Goal: Task Accomplishment & Management: Use online tool/utility

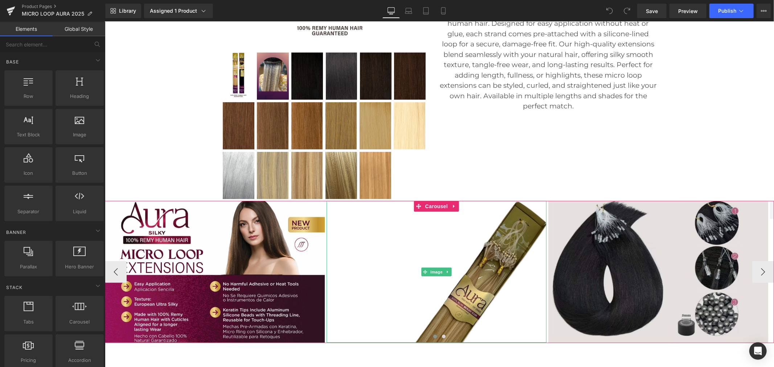
scroll to position [363, 0]
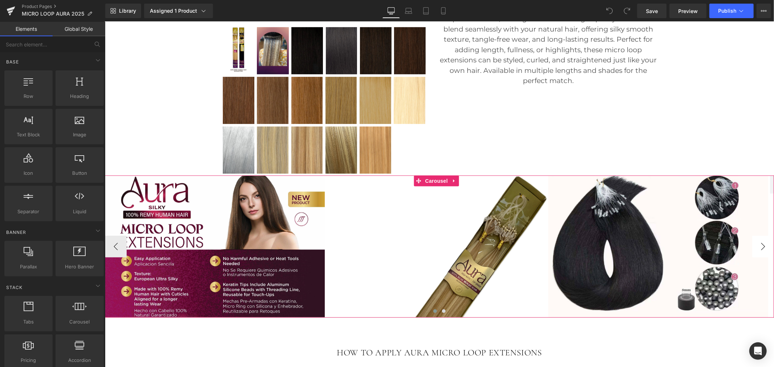
click at [757, 248] on button "›" at bounding box center [763, 247] width 22 height 22
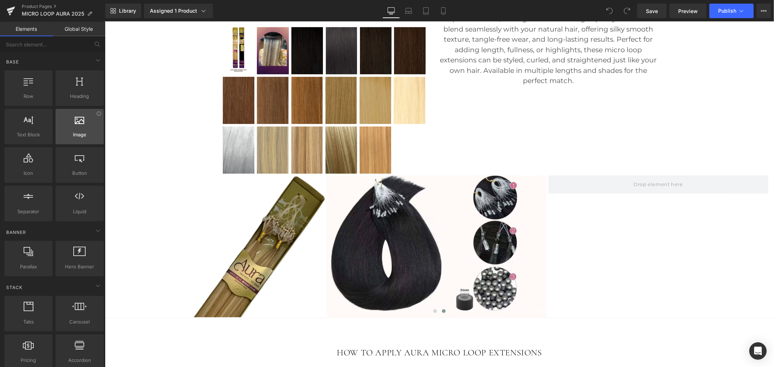
click at [77, 127] on div at bounding box center [80, 123] width 44 height 16
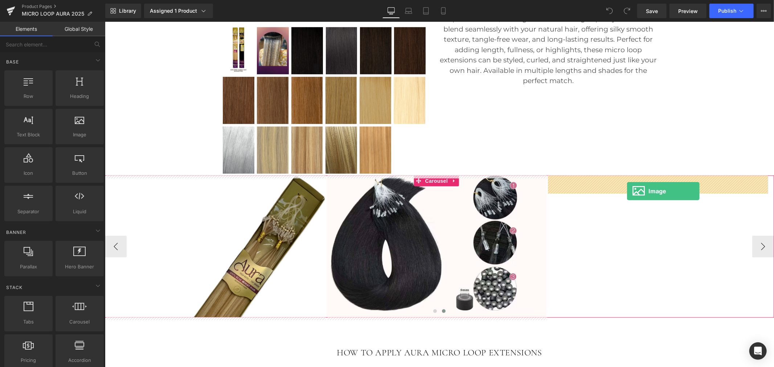
drag, startPoint x: 193, startPoint y: 158, endPoint x: 627, endPoint y: 191, distance: 435.3
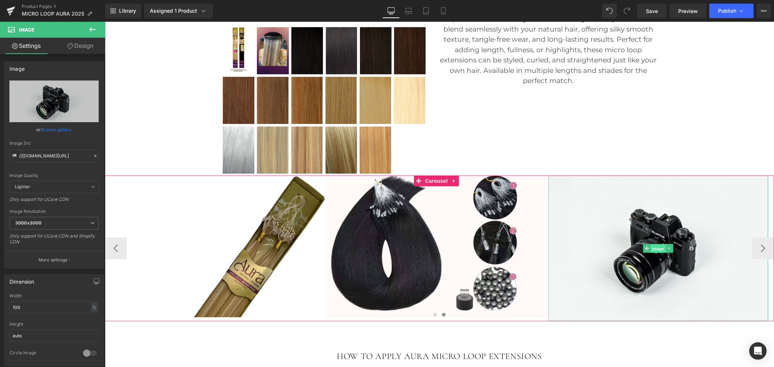
click at [658, 249] on span "Image" at bounding box center [657, 248] width 15 height 9
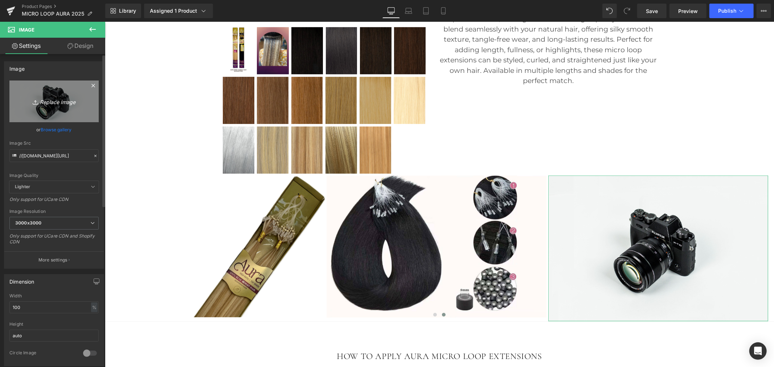
click at [57, 102] on icon "Replace Image" at bounding box center [54, 101] width 58 height 9
type input "C:\fakepath\2.jpg"
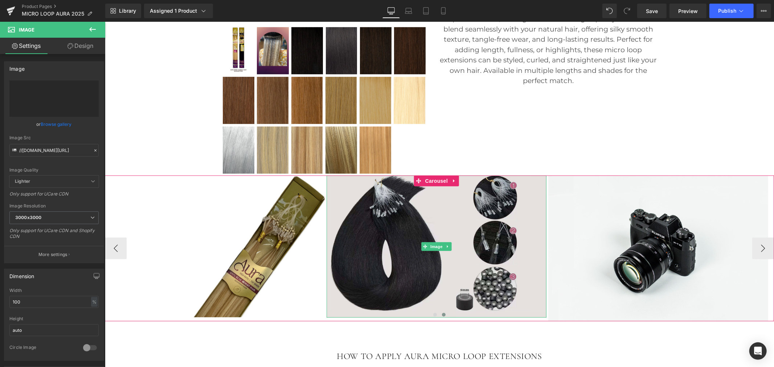
type input "[URL][DOMAIN_NAME]"
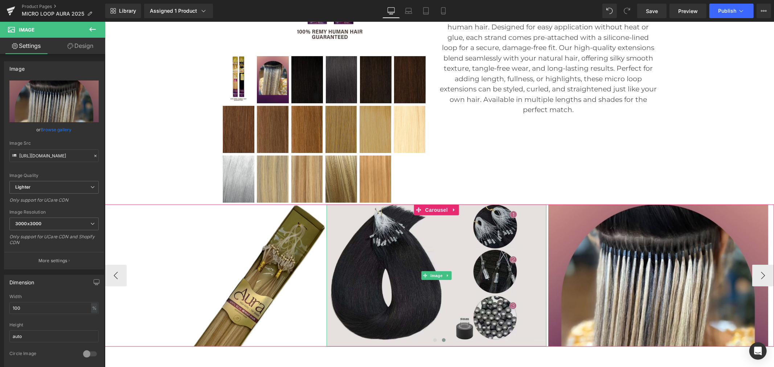
scroll to position [282, 0]
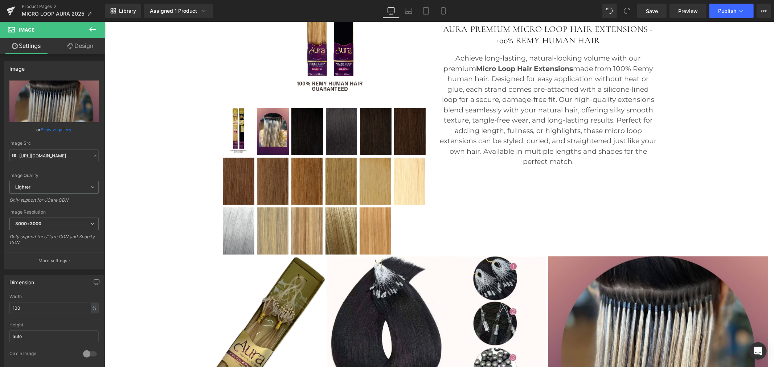
drag, startPoint x: 656, startPoint y: 9, endPoint x: 659, endPoint y: 19, distance: 9.6
click at [656, 9] on span "Save" at bounding box center [652, 11] width 12 height 8
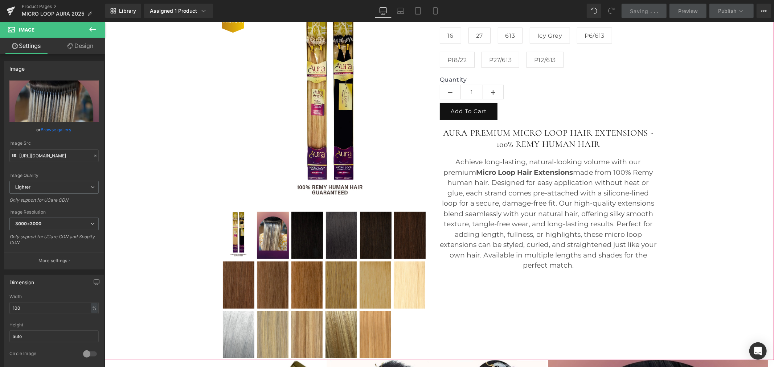
scroll to position [161, 0]
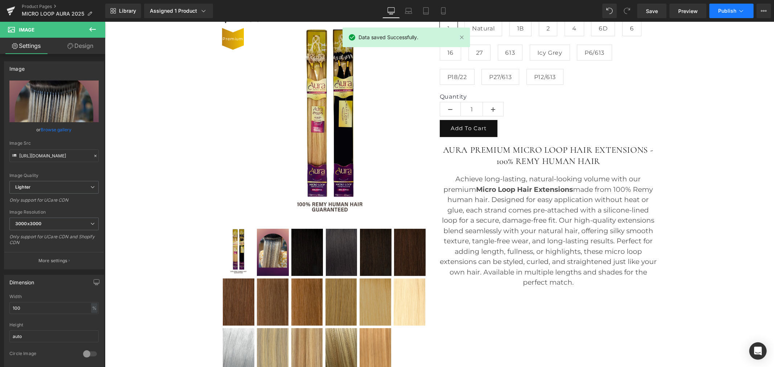
click at [734, 11] on span "Publish" at bounding box center [727, 11] width 18 height 6
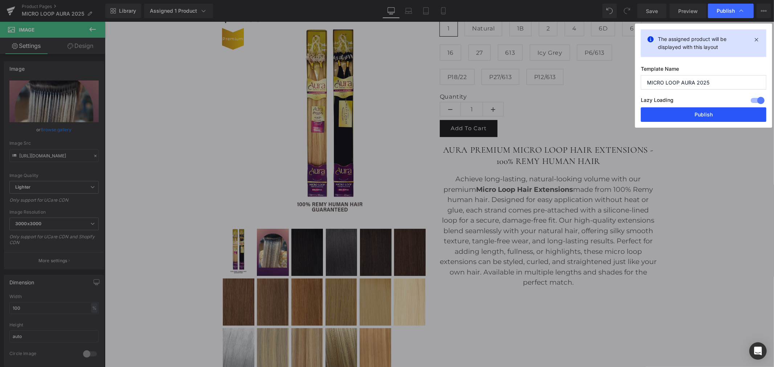
click at [720, 117] on button "Publish" at bounding box center [704, 114] width 126 height 15
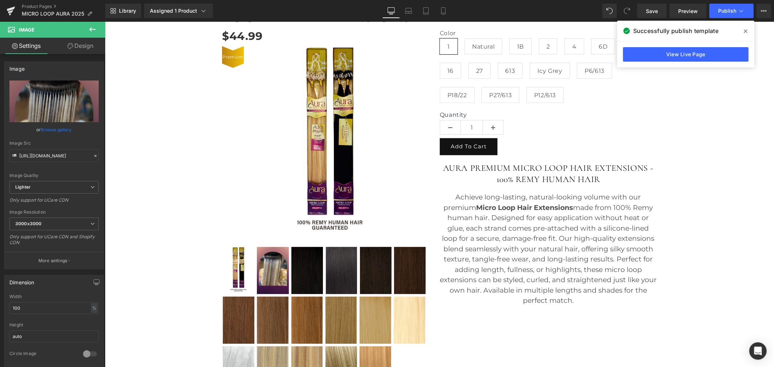
scroll to position [81, 0]
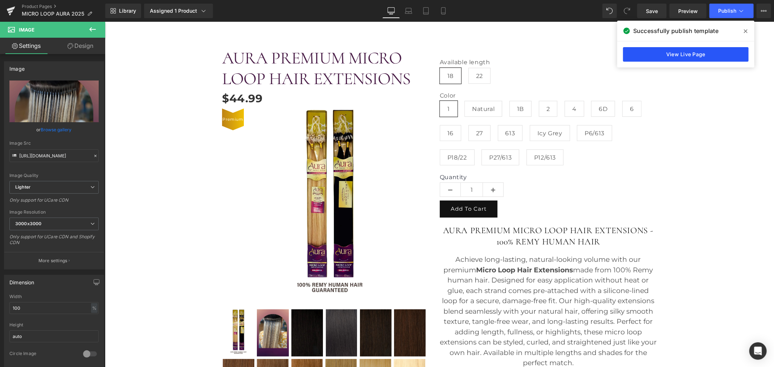
click at [723, 51] on link "View Live Page" at bounding box center [686, 54] width 126 height 15
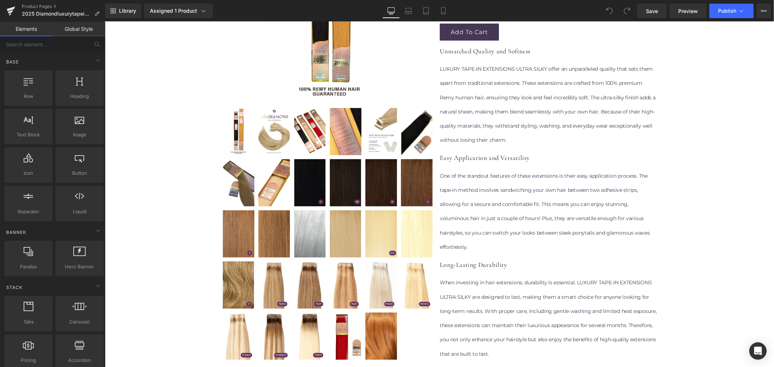
scroll to position [201, 0]
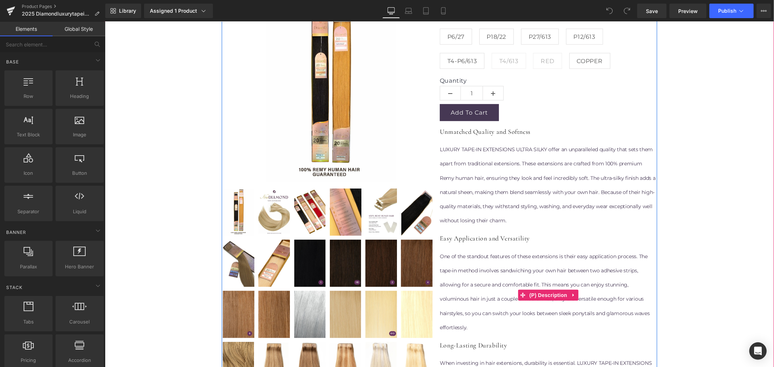
click at [485, 149] on p "LUXURY TAPE-IN EXTENSIONS ULTRA SILKY offer an unparalleled quality that sets t…" at bounding box center [548, 184] width 217 height 85
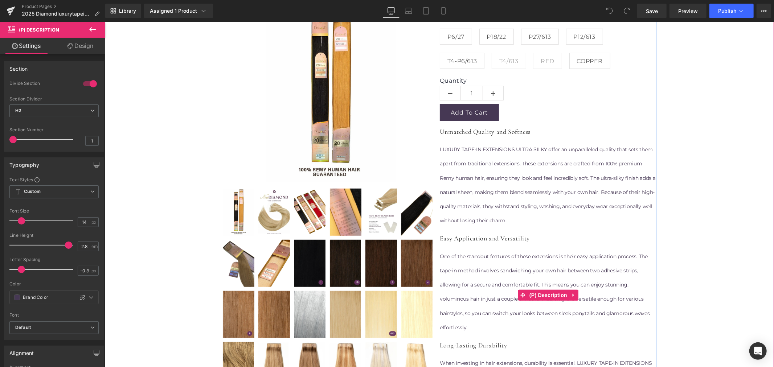
click at [510, 169] on p "LUXURY TAPE-IN EXTENSIONS ULTRA SILKY offer an unparalleled quality that sets t…" at bounding box center [548, 184] width 217 height 85
click at [545, 294] on span "(P) Description" at bounding box center [547, 295] width 41 height 11
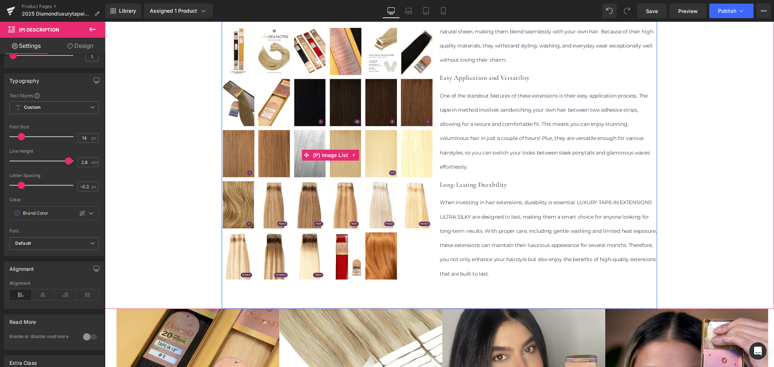
scroll to position [363, 0]
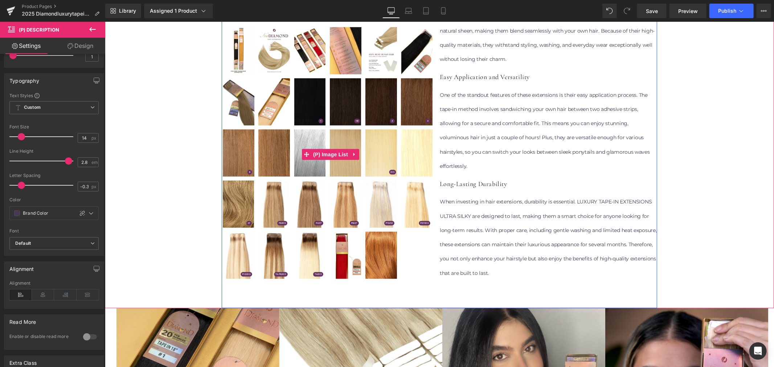
click at [348, 168] on img at bounding box center [346, 152] width 32 height 47
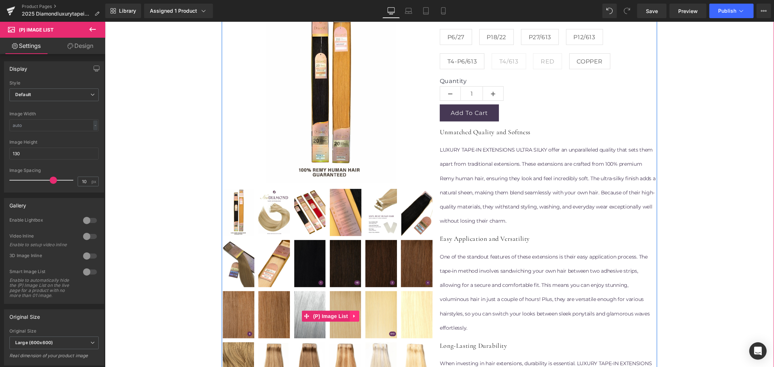
scroll to position [201, 0]
click at [345, 296] on img at bounding box center [346, 314] width 32 height 47
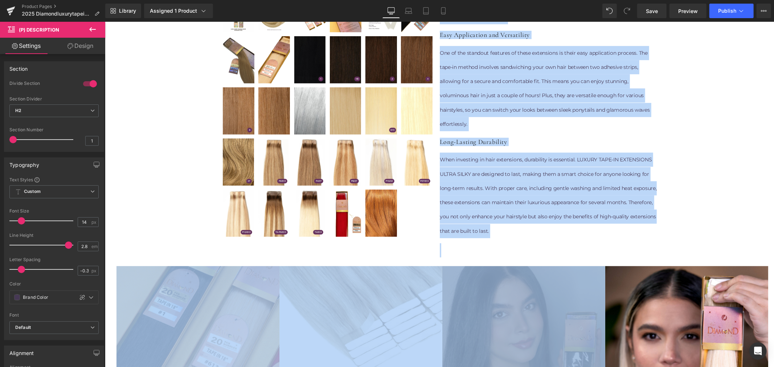
scroll to position [449, 0]
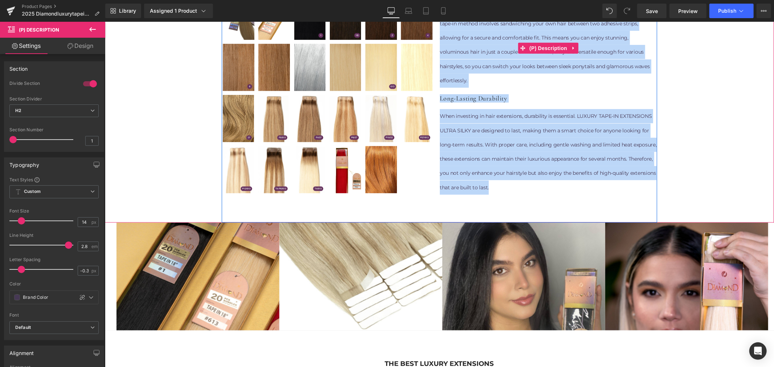
drag, startPoint x: 436, startPoint y: 130, endPoint x: 543, endPoint y: 188, distance: 122.1
click at [543, 188] on div "Unmatched Quality and Softness LUXURY TAPE-IN EXTENSIONS ULTRA SILKY offer an u…" at bounding box center [548, 47] width 217 height 334
copy div "Unmatched Quality and Softness LUXURY TAPE-IN EXTENSIONS ULTRA SILKY offer an u…"
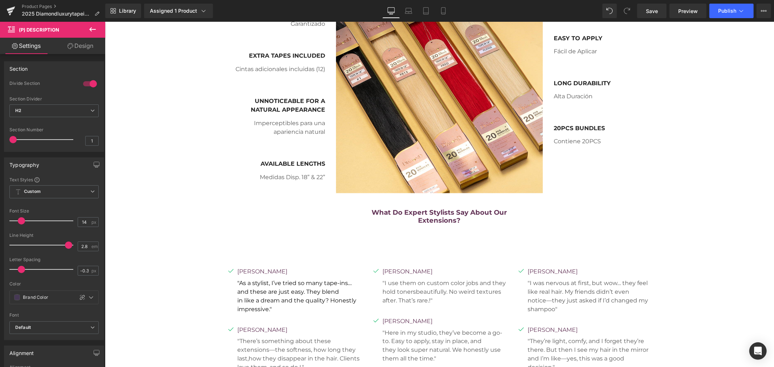
scroll to position [847, 0]
click at [97, 30] on icon at bounding box center [92, 29] width 9 height 9
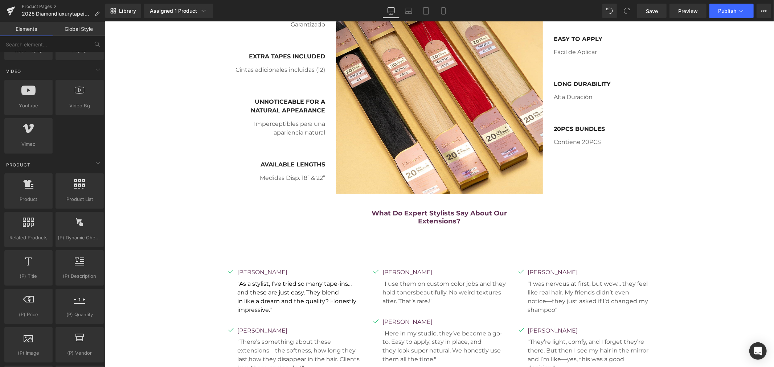
scroll to position [524, 0]
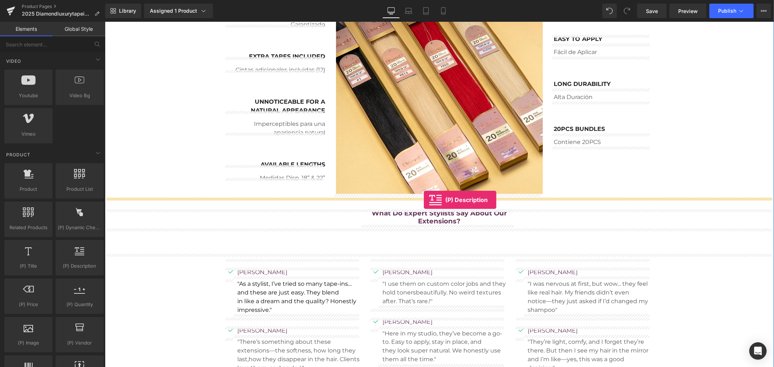
drag, startPoint x: 185, startPoint y: 279, endPoint x: 424, endPoint y: 200, distance: 251.8
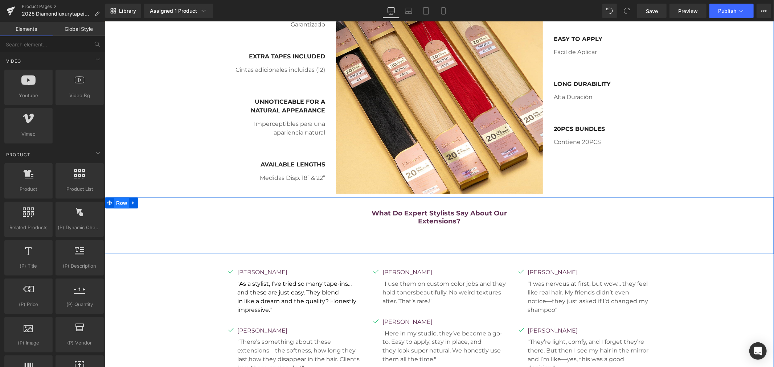
click at [118, 204] on span "Row" at bounding box center [121, 202] width 15 height 11
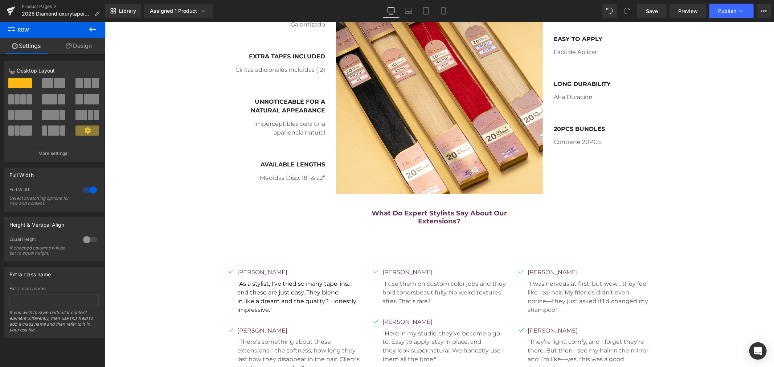
click at [93, 28] on icon at bounding box center [92, 29] width 9 height 9
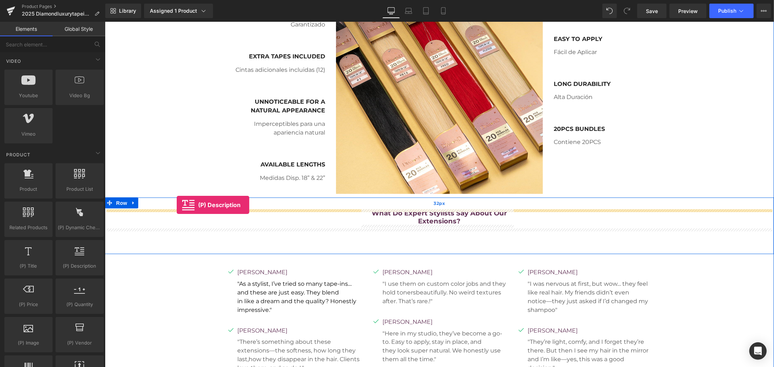
drag, startPoint x: 194, startPoint y: 287, endPoint x: 176, endPoint y: 205, distance: 84.2
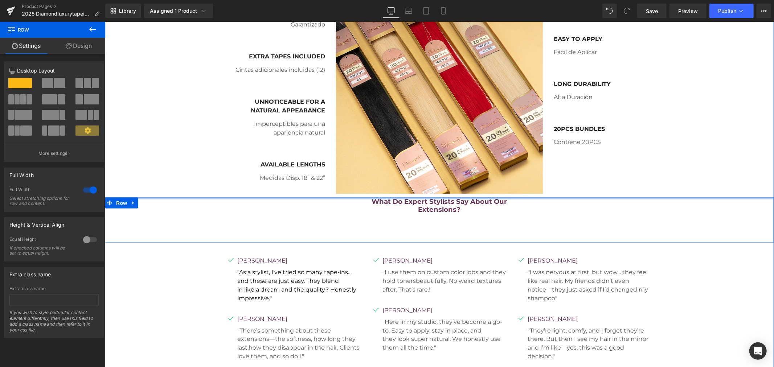
drag, startPoint x: 152, startPoint y: 197, endPoint x: 169, endPoint y: 208, distance: 20.0
click at [169, 208] on div "What do expert stylists say about our extensions? Heading Row Row 70px" at bounding box center [439, 219] width 669 height 45
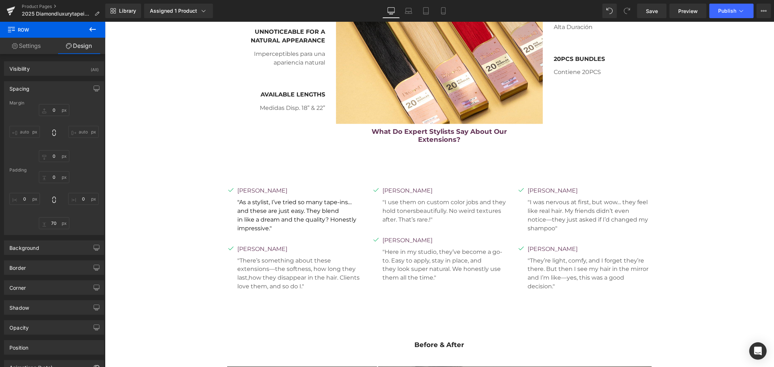
scroll to position [887, 0]
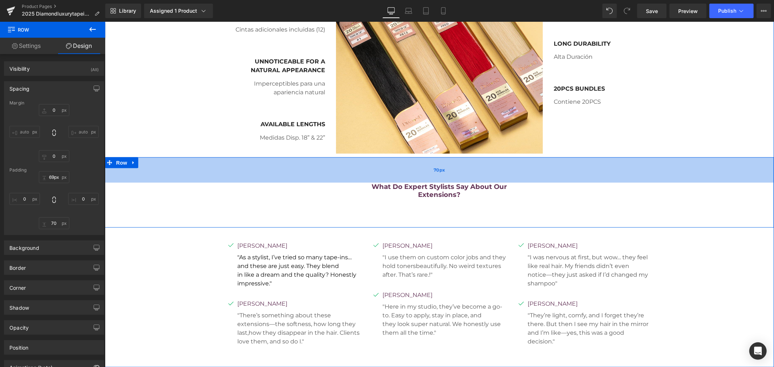
type input "68px"
drag, startPoint x: 291, startPoint y: 157, endPoint x: 290, endPoint y: 182, distance: 24.7
click at [290, 182] on div "What do expert stylists say about our extensions? Heading Row Row 68px 70px" at bounding box center [439, 192] width 669 height 70
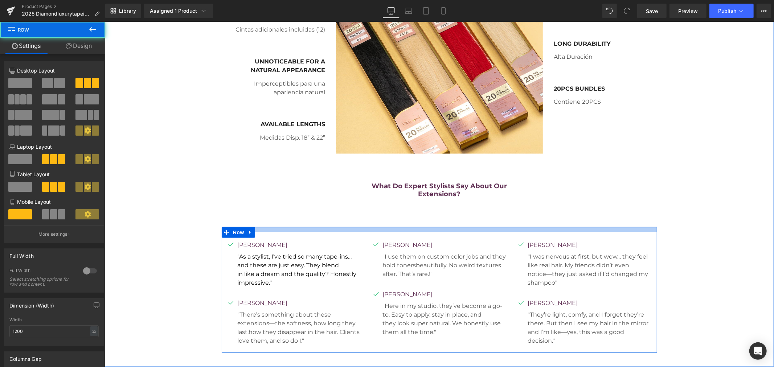
click at [379, 228] on div at bounding box center [439, 229] width 436 height 5
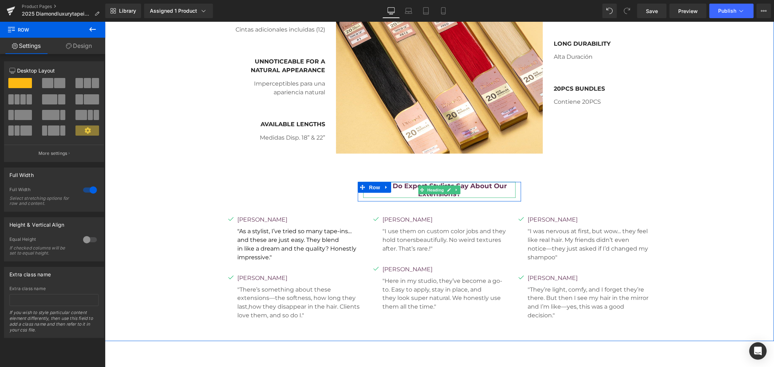
drag, startPoint x: 368, startPoint y: 224, endPoint x: 367, endPoint y: 193, distance: 30.5
click at [367, 193] on div "What do expert stylists say about our extensions? Heading Row Row 68px" at bounding box center [439, 179] width 669 height 44
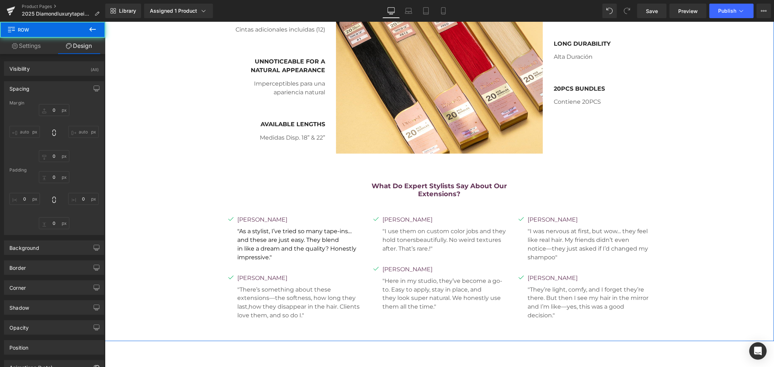
type input "0"
type input "68"
type input "0"
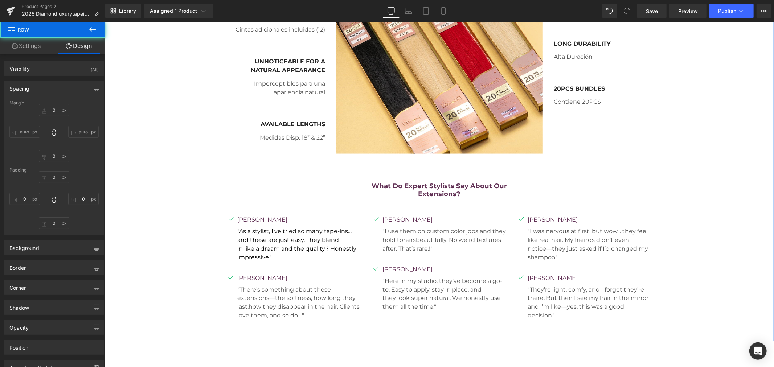
type input "0"
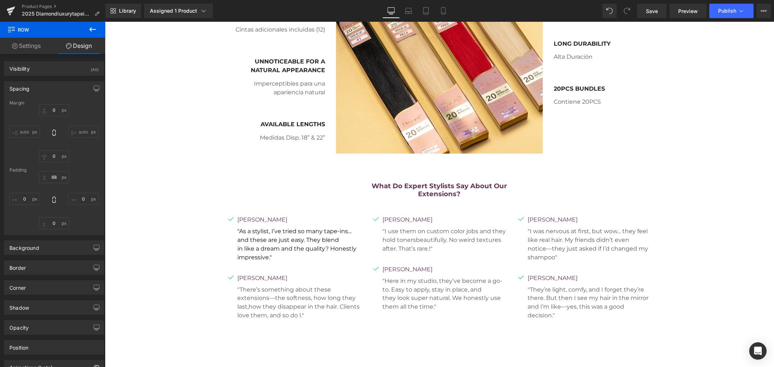
click at [92, 28] on icon at bounding box center [92, 29] width 9 height 9
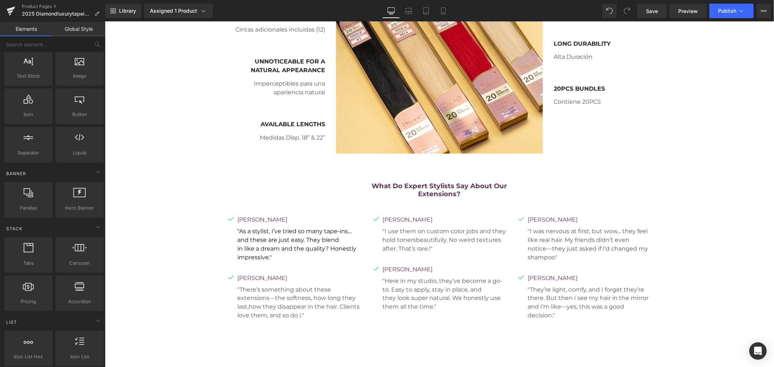
scroll to position [0, 0]
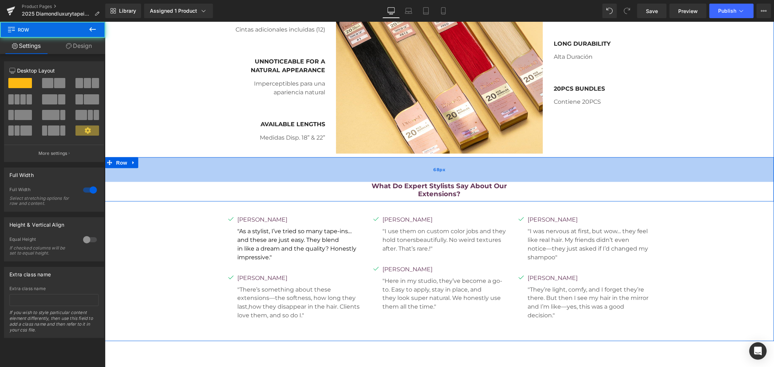
click at [212, 157] on div "68px" at bounding box center [439, 169] width 669 height 25
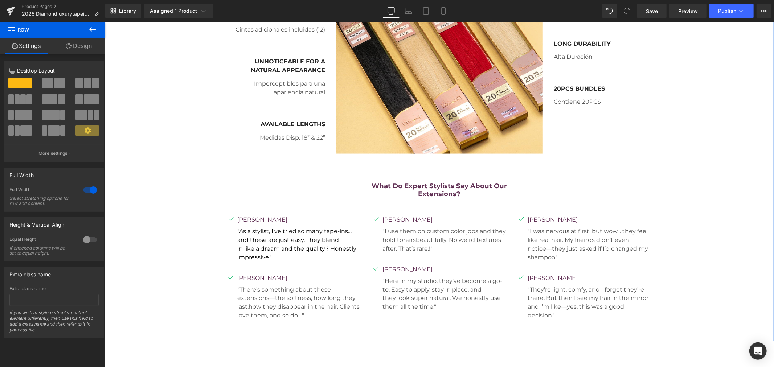
click at [164, 109] on div "THE BEST LUXURY EXTENSIONS Heading Row Image 100% REMY HUMAN HAIR Text Block 10…" at bounding box center [439, 118] width 669 height 417
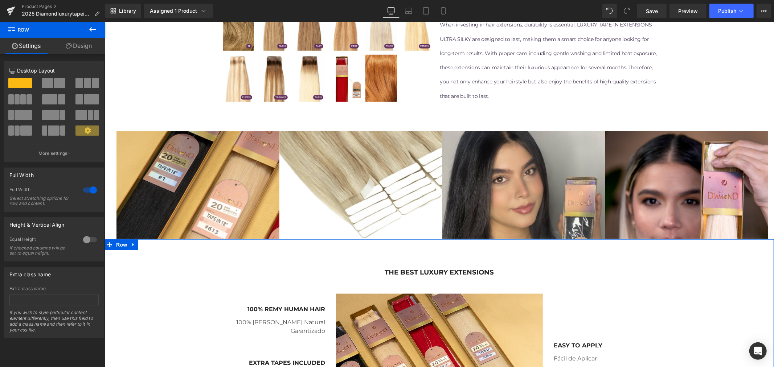
scroll to position [605, 0]
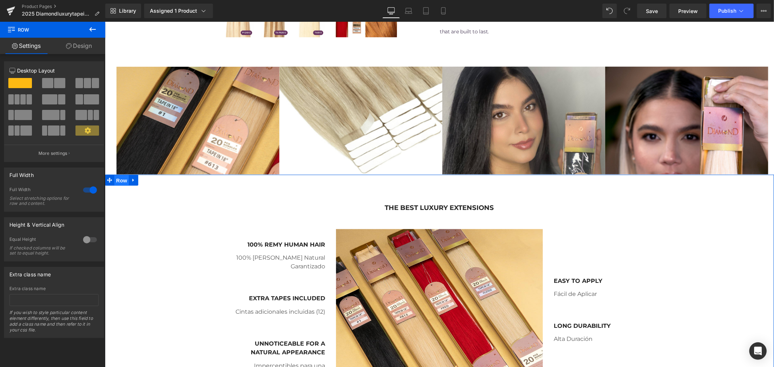
click at [117, 180] on span "Row" at bounding box center [121, 180] width 15 height 11
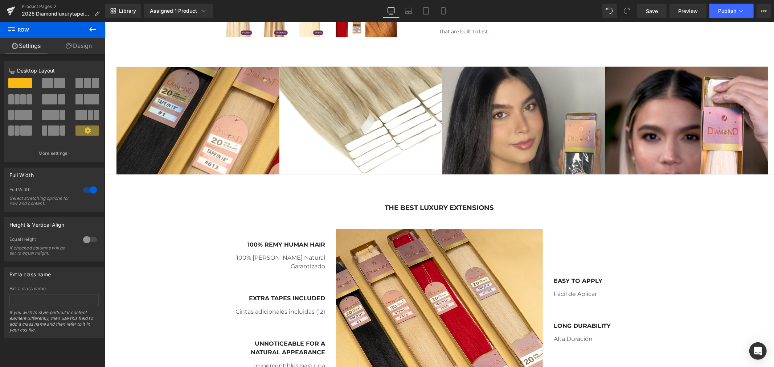
click at [96, 27] on icon at bounding box center [92, 29] width 9 height 9
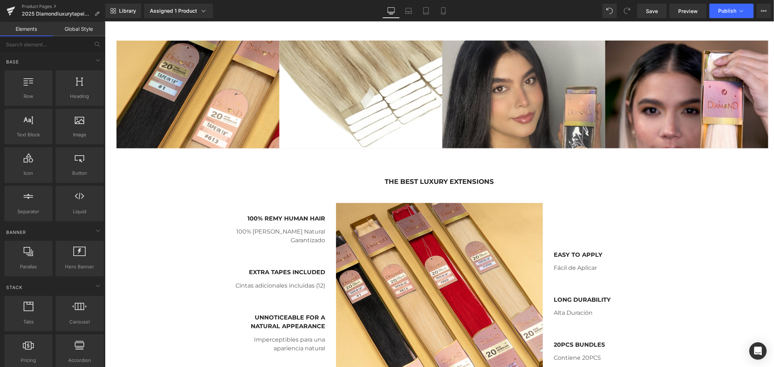
scroll to position [645, 0]
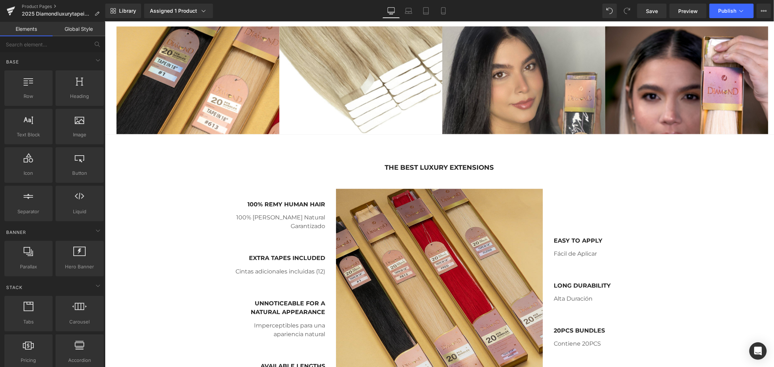
click at [427, 220] on img at bounding box center [439, 292] width 207 height 207
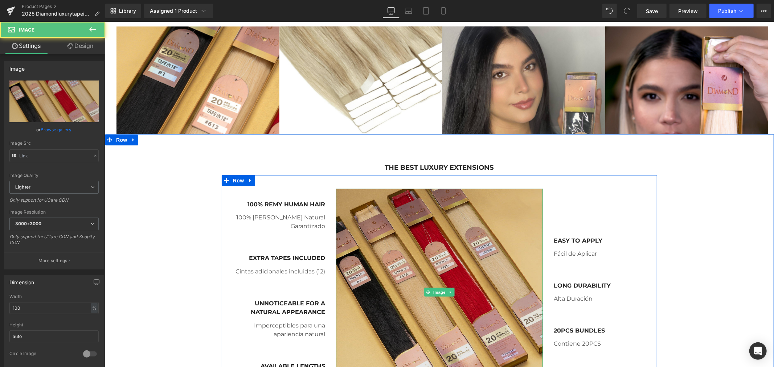
type input "https://ucarecdn.com/47f9bfe2-2f39-4070-9213-36152a1c8e92/-/format/auto/-/previ…"
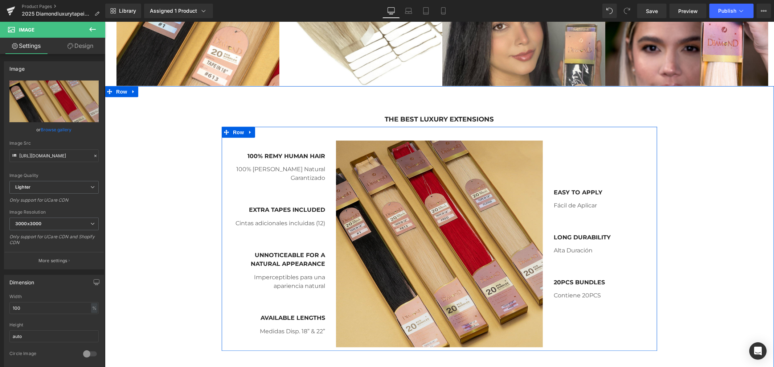
scroll to position [685, 0]
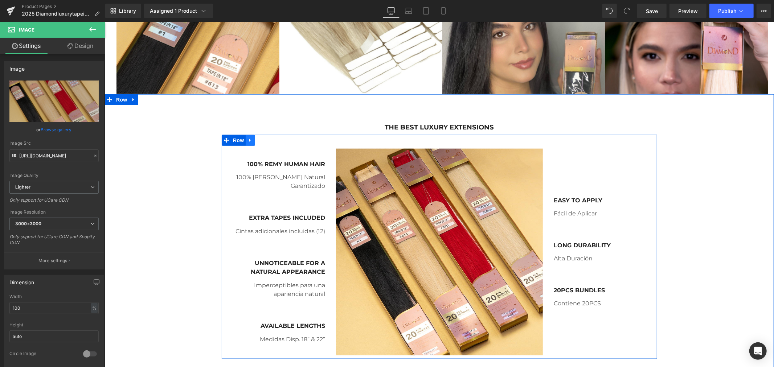
click at [249, 140] on icon at bounding box center [249, 140] width 1 height 3
click at [248, 142] on icon at bounding box center [250, 139] width 5 height 5
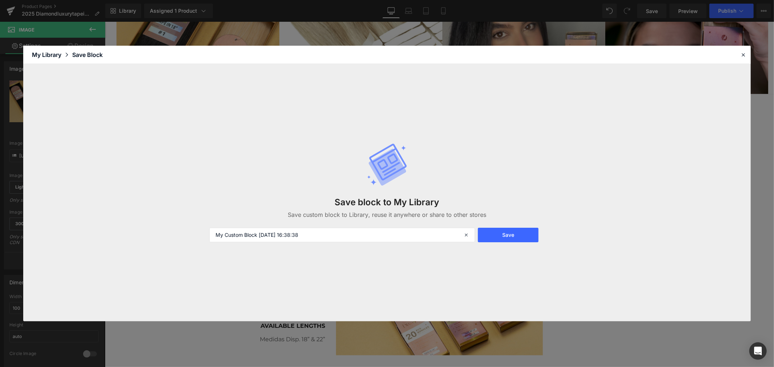
drag, startPoint x: 504, startPoint y: 237, endPoint x: 256, endPoint y: 249, distance: 247.8
click at [258, 256] on div "Save block to My Library Save custom block to Library, reuse it anywhere or sha…" at bounding box center [387, 192] width 364 height 128
drag, startPoint x: 257, startPoint y: 232, endPoint x: 169, endPoint y: 241, distance: 87.9
click at [173, 239] on div "Save block to My Library Save custom block to Library, reuse it anywhere or sha…" at bounding box center [387, 193] width 728 height 258
type input "tape in block 2025-10-01 16:38:38"
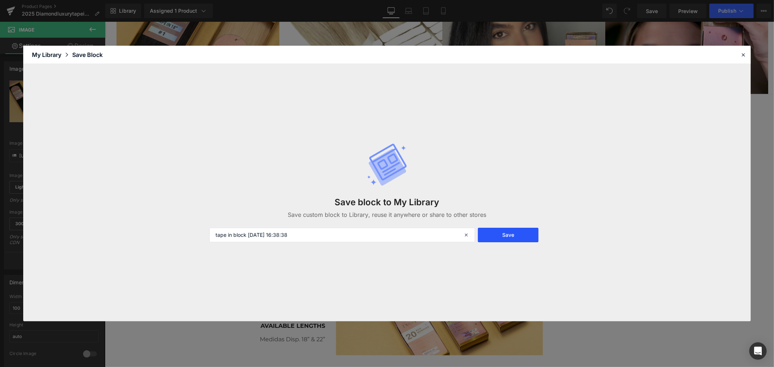
click at [514, 234] on button "Save" at bounding box center [508, 235] width 61 height 15
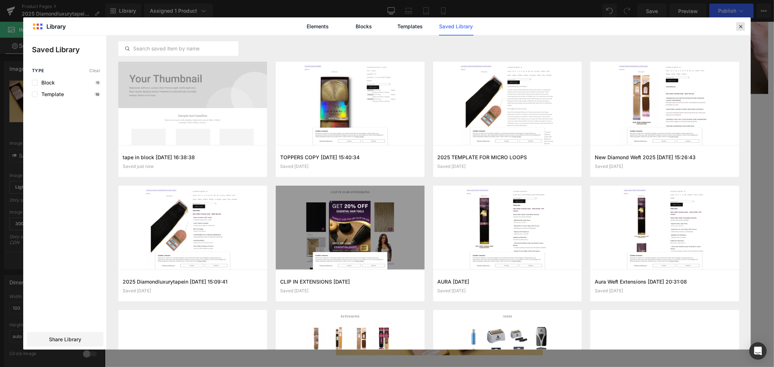
click at [743, 24] on icon at bounding box center [740, 26] width 7 height 7
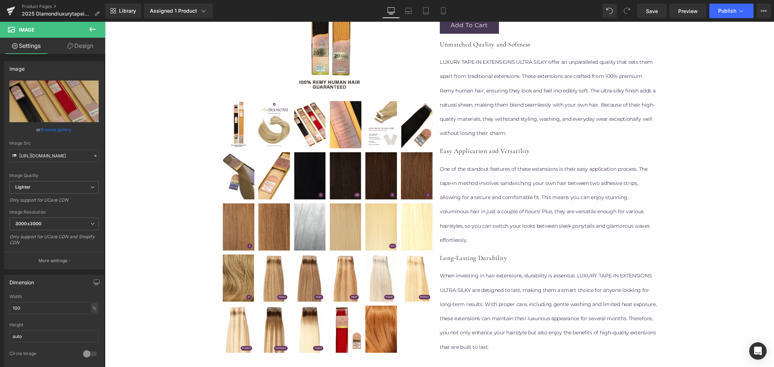
scroll to position [282, 0]
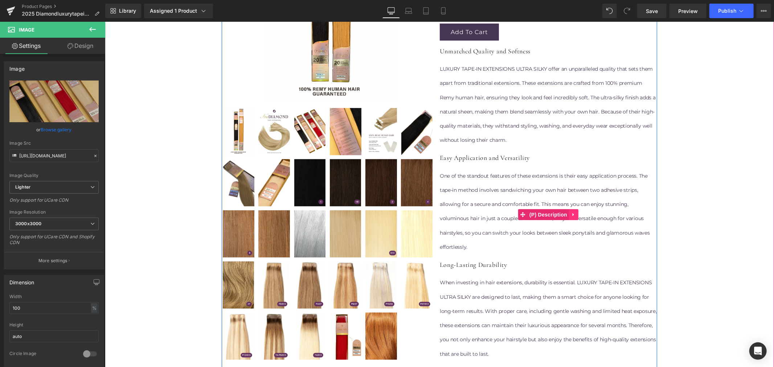
click at [572, 214] on icon at bounding box center [572, 214] width 1 height 3
click at [576, 214] on icon at bounding box center [578, 214] width 5 height 5
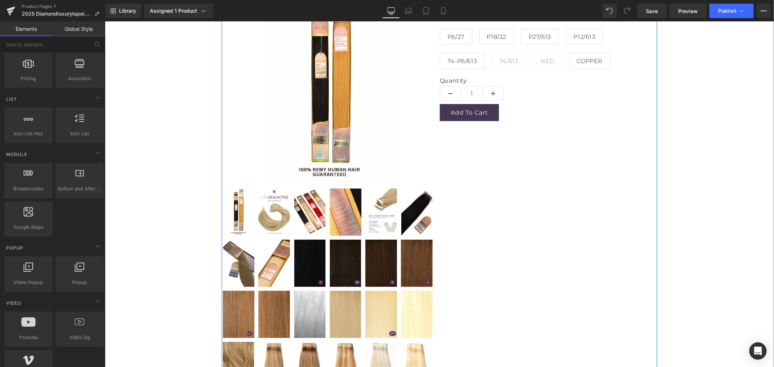
drag, startPoint x: 575, startPoint y: 187, endPoint x: 541, endPoint y: 180, distance: 34.3
click at [575, 187] on div "Available length 18 22 Color 1 1B 2 4 6 8 16 27" at bounding box center [548, 185] width 218 height 517
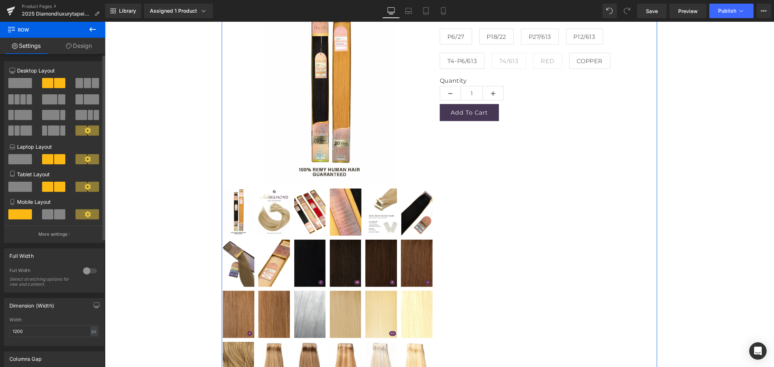
click at [14, 85] on span at bounding box center [20, 83] width 24 height 10
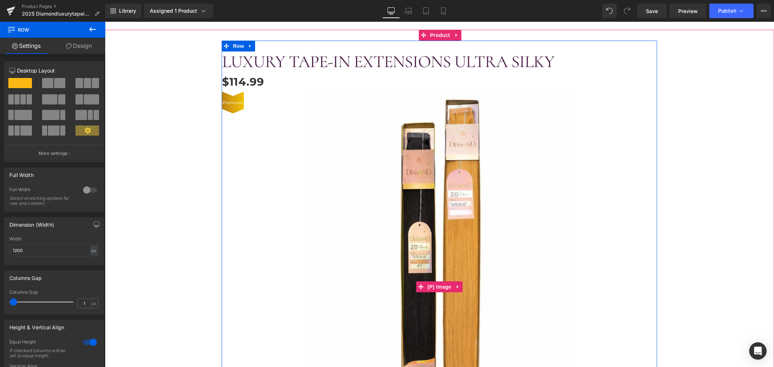
scroll to position [161, 0]
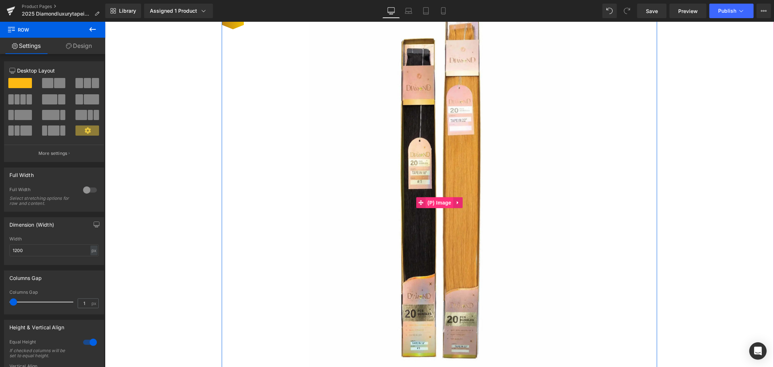
click at [439, 199] on span "(P) Image" at bounding box center [439, 202] width 28 height 11
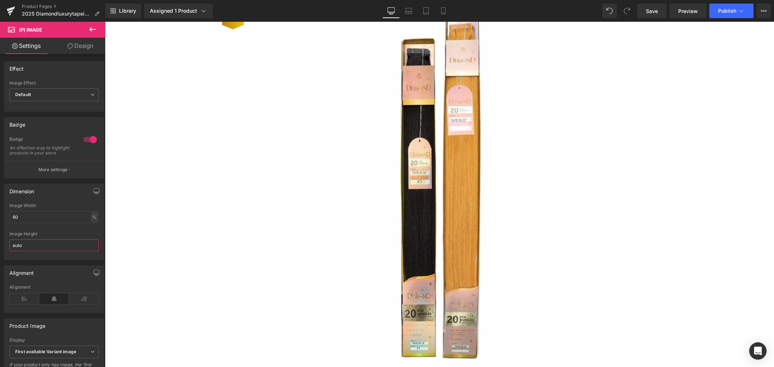
drag, startPoint x: 52, startPoint y: 249, endPoint x: -12, endPoint y: 253, distance: 64.4
click at [0, 253] on html "(P) Image You are previewing how the will restyle your page. You can not edit E…" at bounding box center [387, 183] width 774 height 367
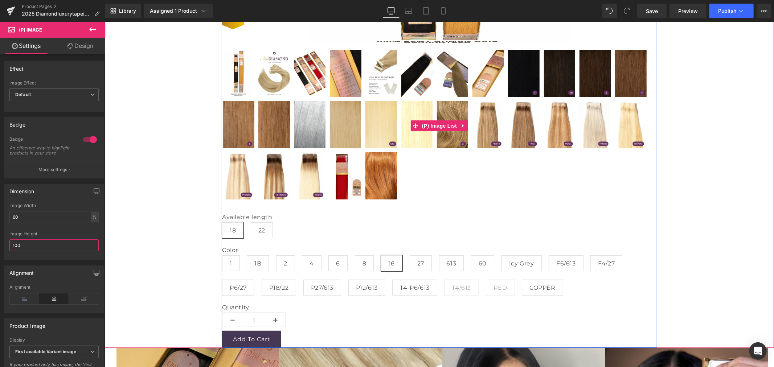
scroll to position [40, 0]
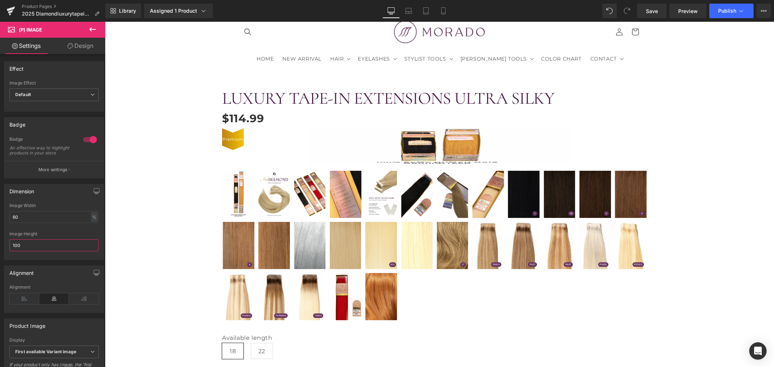
drag, startPoint x: 18, startPoint y: 248, endPoint x: -7, endPoint y: 249, distance: 25.4
click at [0, 249] on html "(P) Image You are previewing how the will restyle your page. You can not edit E…" at bounding box center [387, 183] width 774 height 367
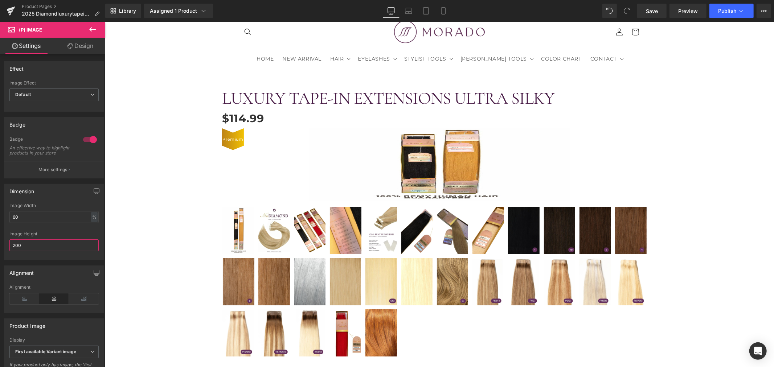
drag, startPoint x: 52, startPoint y: 249, endPoint x: -16, endPoint y: 252, distance: 67.9
click at [0, 252] on html "(P) Image You are previewing how the will restyle your page. You can not edit E…" at bounding box center [387, 183] width 774 height 367
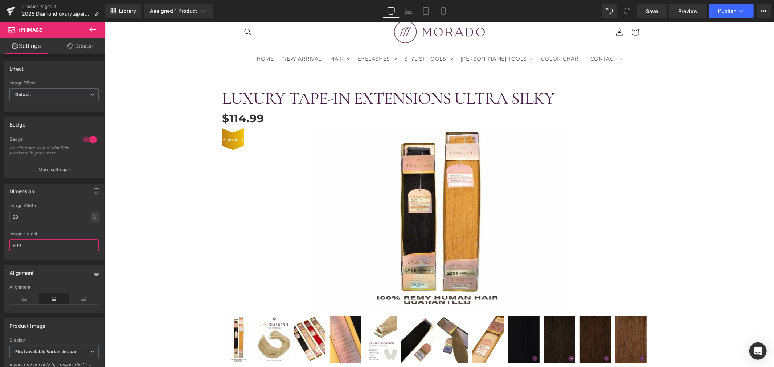
drag, startPoint x: 34, startPoint y: 250, endPoint x: -24, endPoint y: 249, distance: 58.4
click at [0, 249] on html "(P) Image You are previewing how the will restyle your page. You can not edit E…" at bounding box center [387, 183] width 774 height 367
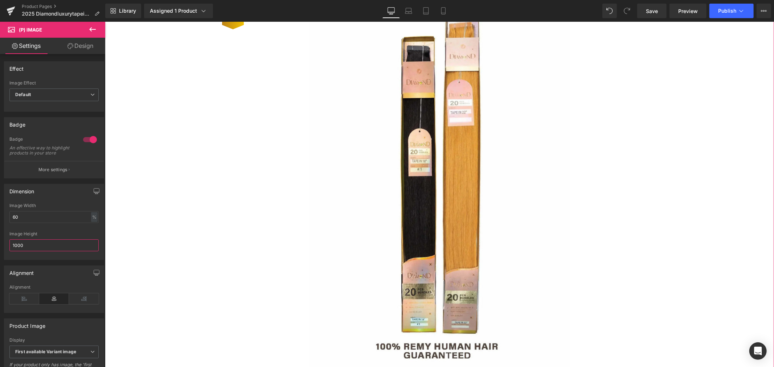
scroll to position [81, 0]
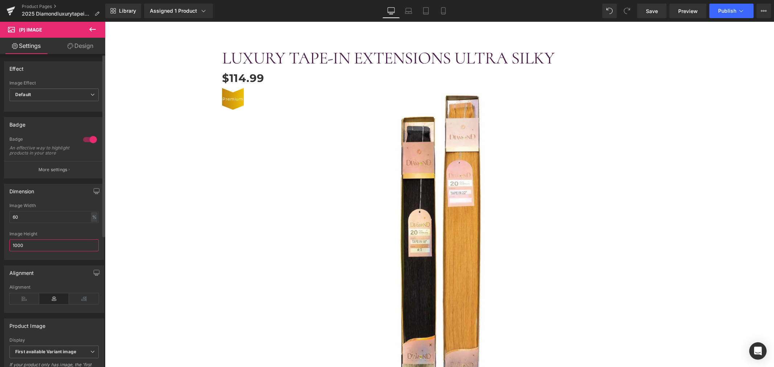
drag, startPoint x: 30, startPoint y: 251, endPoint x: 0, endPoint y: 251, distance: 29.8
click at [0, 251] on div "Dimension 60% Image Width 60 % % px 1000px Image Height 1000" at bounding box center [54, 220] width 109 height 82
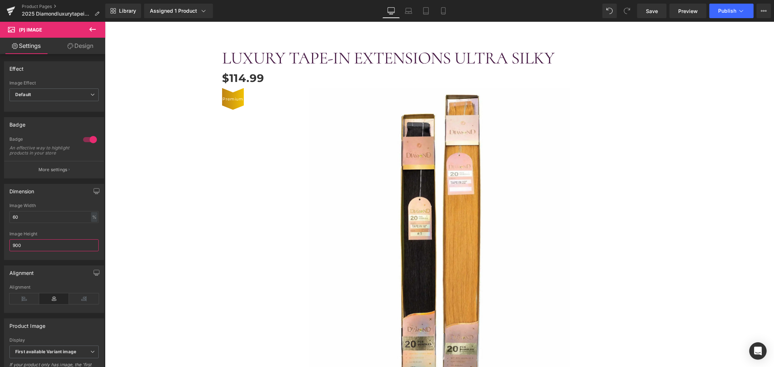
drag, startPoint x: 32, startPoint y: 248, endPoint x: -8, endPoint y: 250, distance: 40.0
click at [0, 250] on html "(P) Image You are previewing how the will restyle your page. You can not edit E…" at bounding box center [387, 183] width 774 height 367
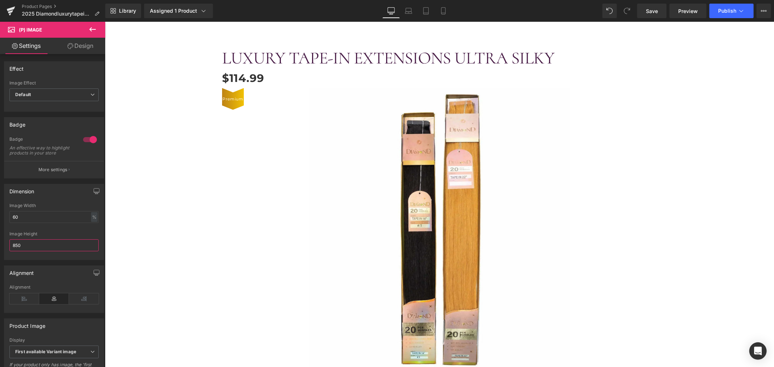
drag, startPoint x: 35, startPoint y: 251, endPoint x: -6, endPoint y: 251, distance: 40.7
click at [0, 251] on html "(P) Image You are previewing how the will restyle your page. You can not edit E…" at bounding box center [387, 183] width 774 height 367
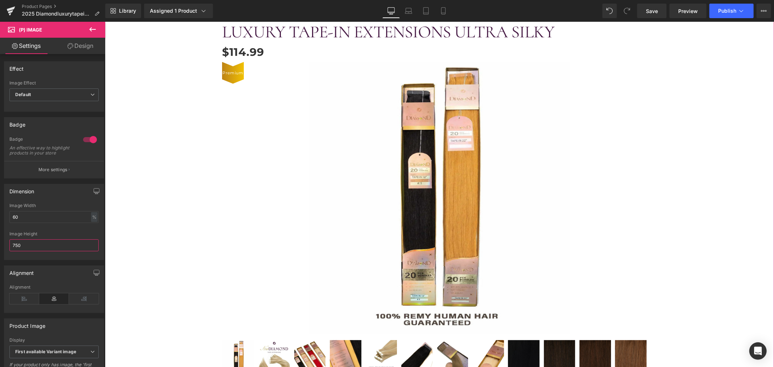
scroll to position [121, 0]
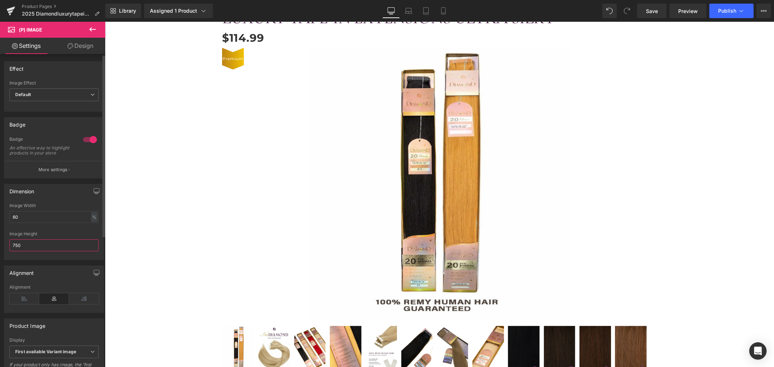
drag, startPoint x: 35, startPoint y: 246, endPoint x: 0, endPoint y: 249, distance: 35.0
click at [0, 249] on div "Dimension 60% Image Width 60 % % px 750px Image Height 750" at bounding box center [54, 220] width 109 height 82
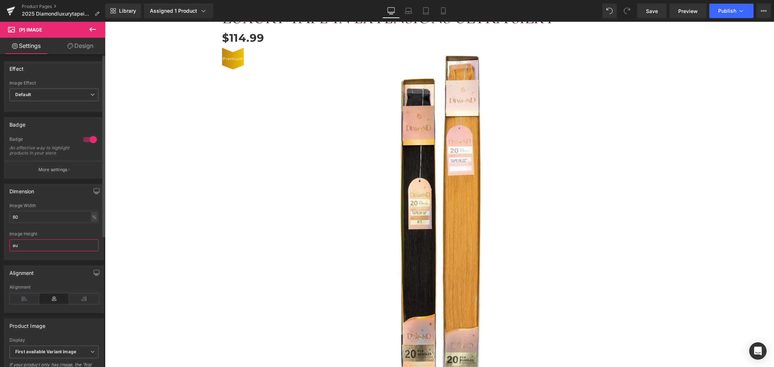
type input "a"
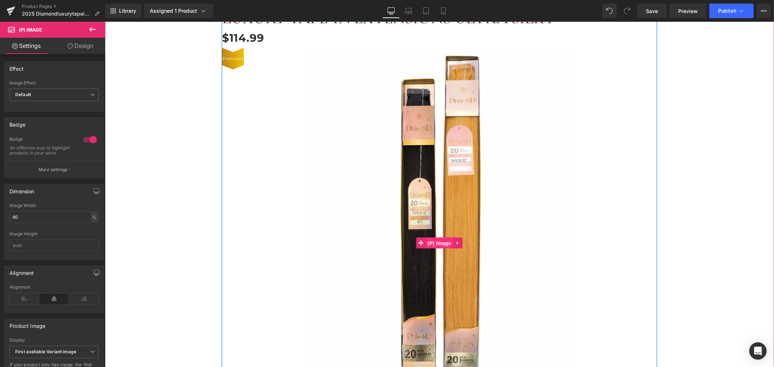
click at [441, 244] on span "(P) Image" at bounding box center [439, 243] width 28 height 11
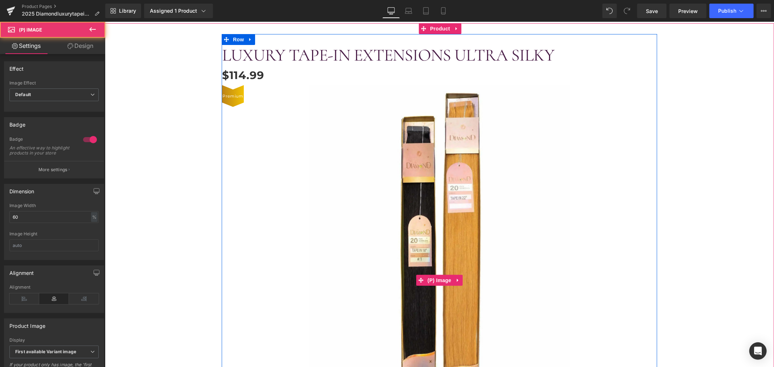
scroll to position [40, 0]
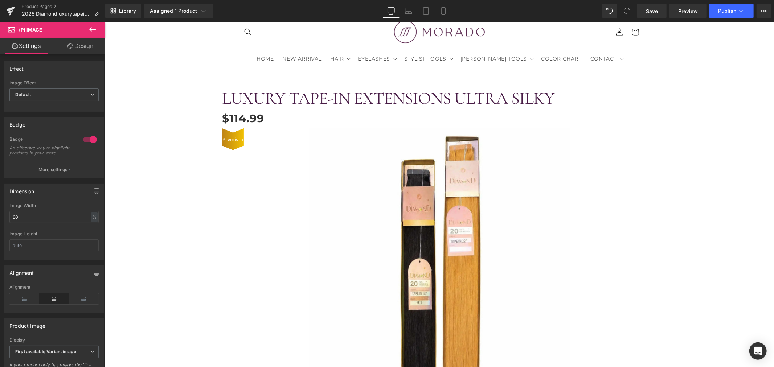
drag, startPoint x: 79, startPoint y: 46, endPoint x: 67, endPoint y: 73, distance: 30.1
click at [80, 46] on link "Design" at bounding box center [80, 46] width 53 height 16
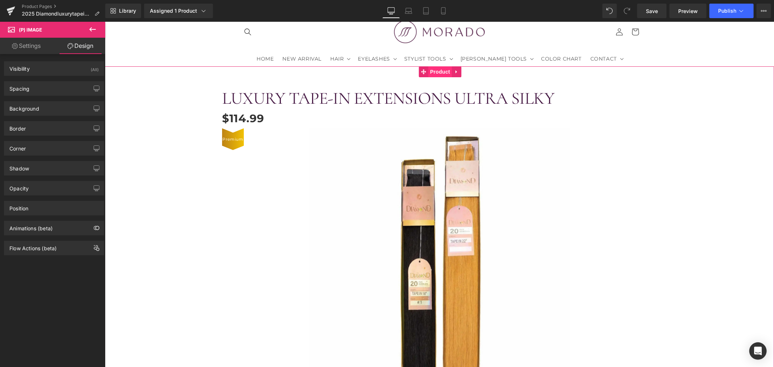
click at [439, 71] on span "Product" at bounding box center [440, 71] width 24 height 11
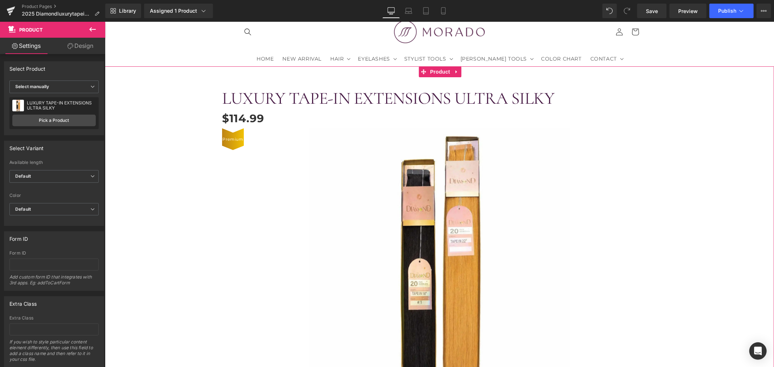
click at [82, 44] on link "Design" at bounding box center [80, 46] width 53 height 16
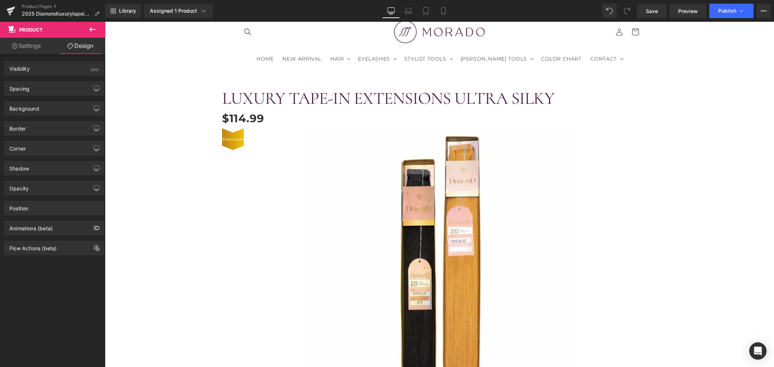
click at [366, 142] on img at bounding box center [439, 323] width 261 height 391
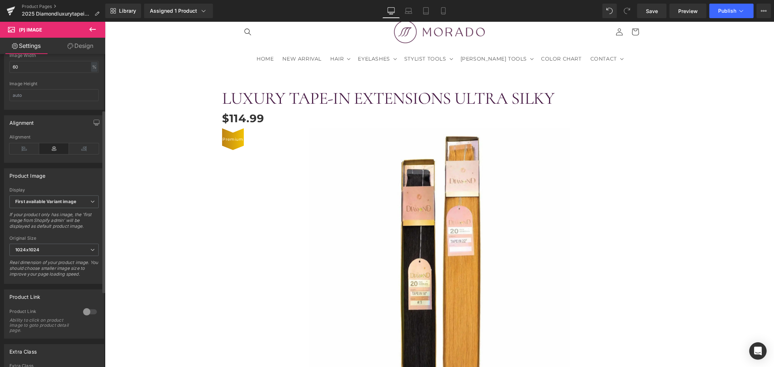
scroll to position [161, 0]
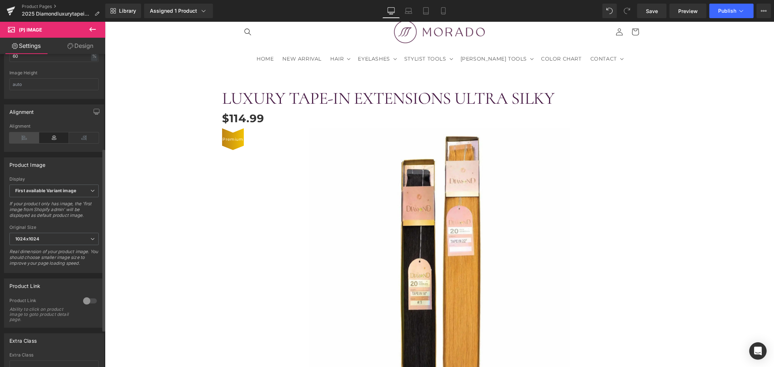
click at [26, 143] on icon at bounding box center [24, 137] width 30 height 11
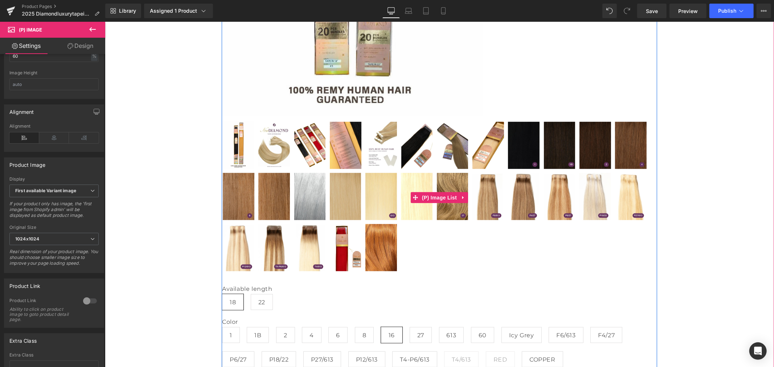
scroll to position [605, 0]
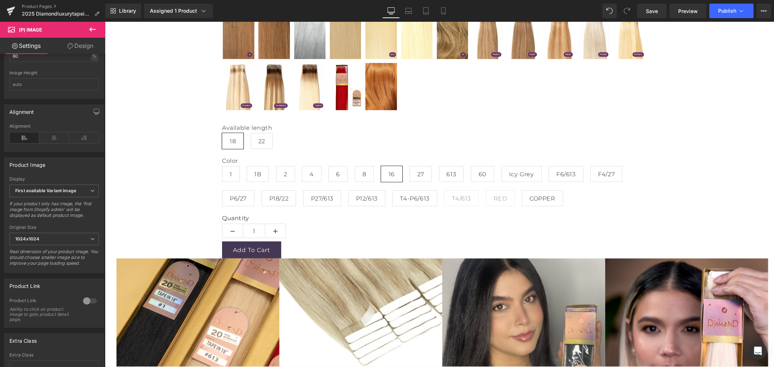
click at [94, 31] on icon at bounding box center [92, 29] width 9 height 9
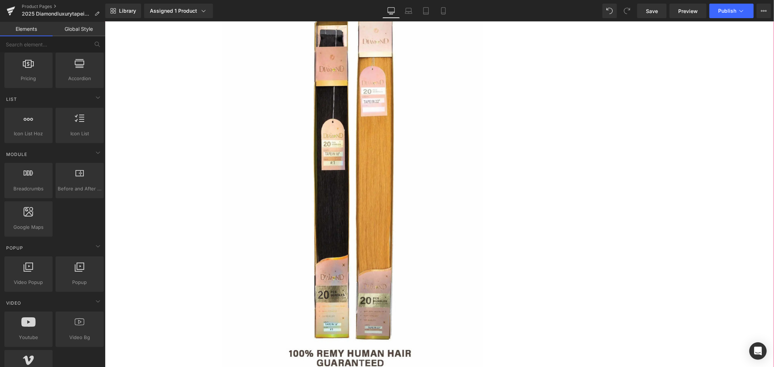
scroll to position [161, 0]
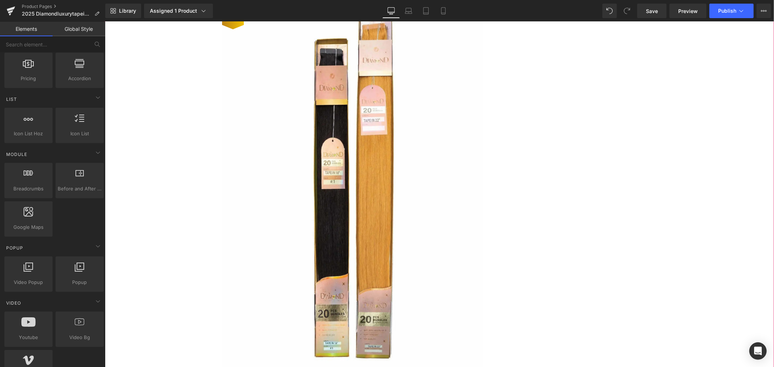
click at [388, 177] on img at bounding box center [352, 202] width 261 height 391
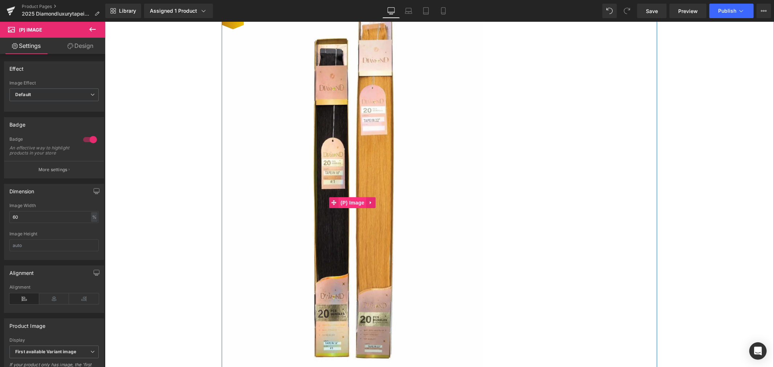
click at [349, 199] on span "(P) Image" at bounding box center [353, 202] width 28 height 11
click at [348, 204] on span "(P) Image" at bounding box center [353, 202] width 28 height 11
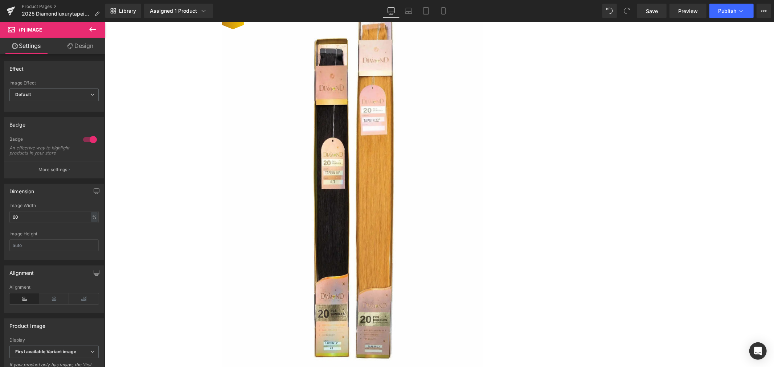
click at [95, 31] on icon at bounding box center [92, 29] width 9 height 9
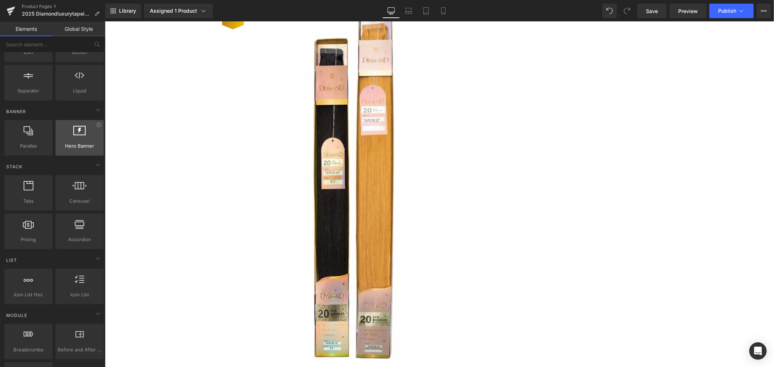
scroll to position [0, 0]
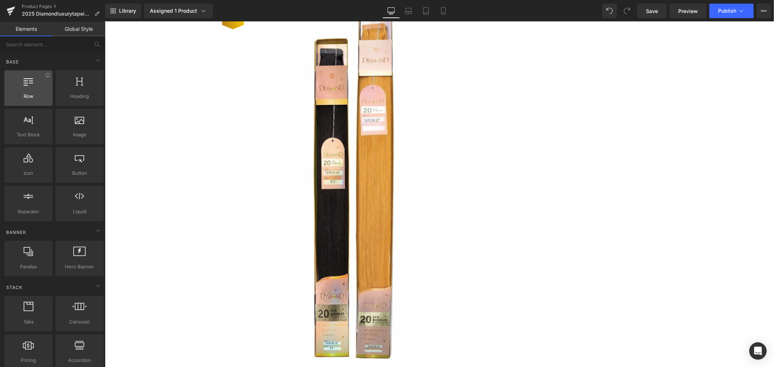
click at [38, 89] on div at bounding box center [29, 84] width 44 height 16
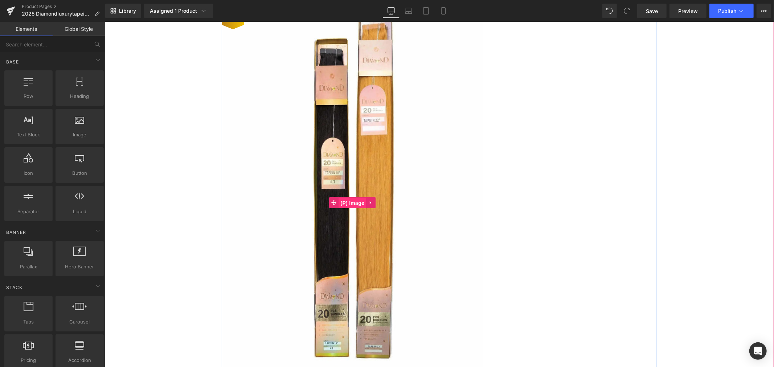
click at [350, 201] on span "(P) Image" at bounding box center [353, 202] width 28 height 11
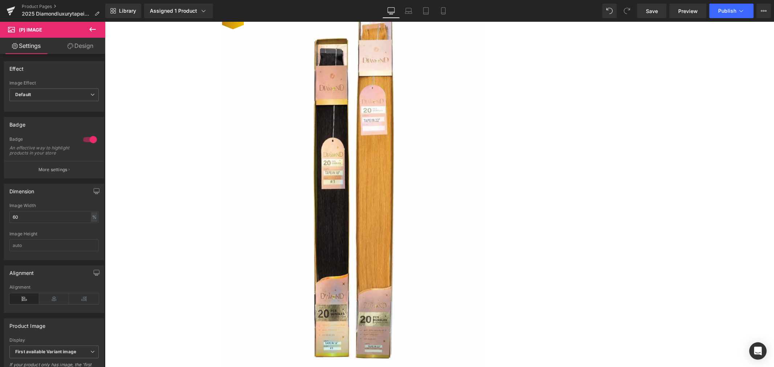
click at [86, 47] on link "Design" at bounding box center [80, 46] width 53 height 16
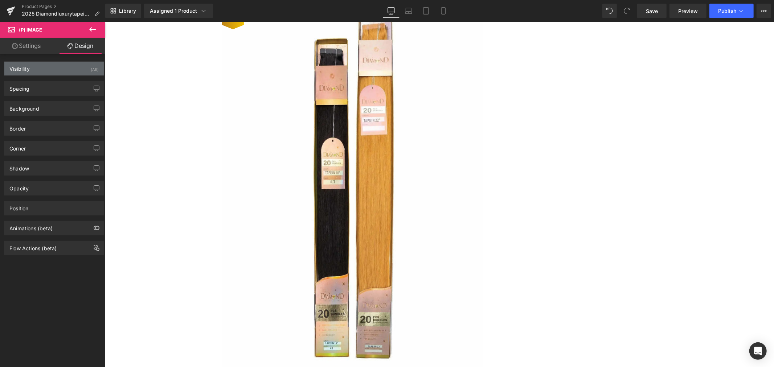
type input "0"
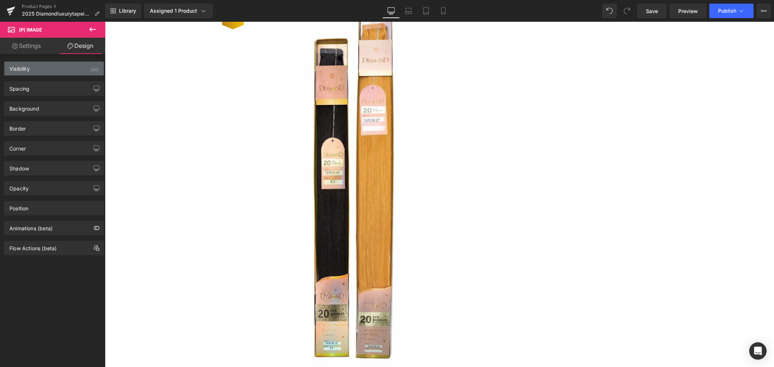
type input "0"
click at [64, 70] on div "Visibility (All)" at bounding box center [53, 69] width 99 height 14
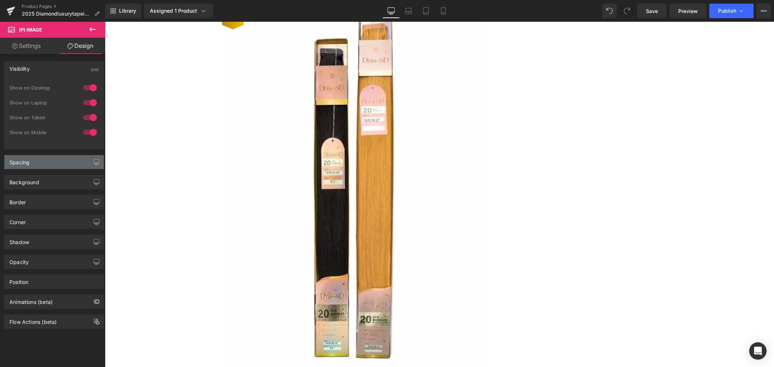
click at [54, 163] on div "Spacing" at bounding box center [53, 162] width 99 height 14
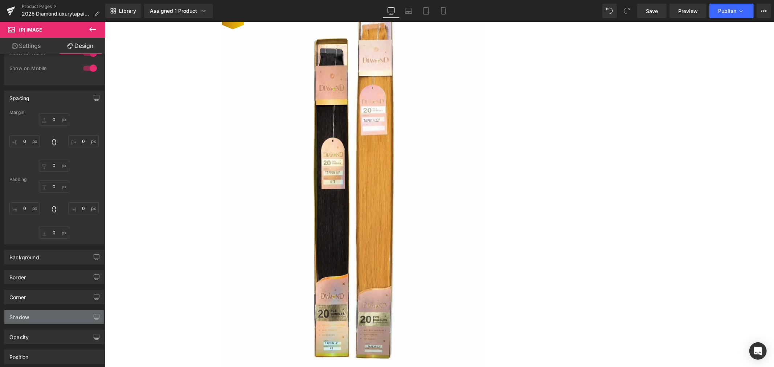
scroll to position [123, 0]
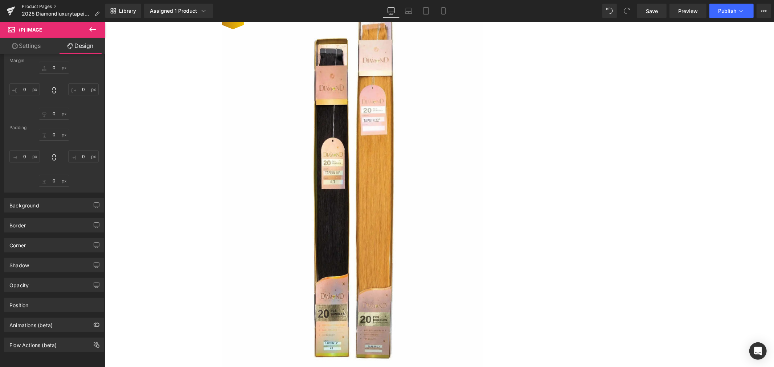
click at [30, 4] on link "Product Pages" at bounding box center [63, 7] width 83 height 6
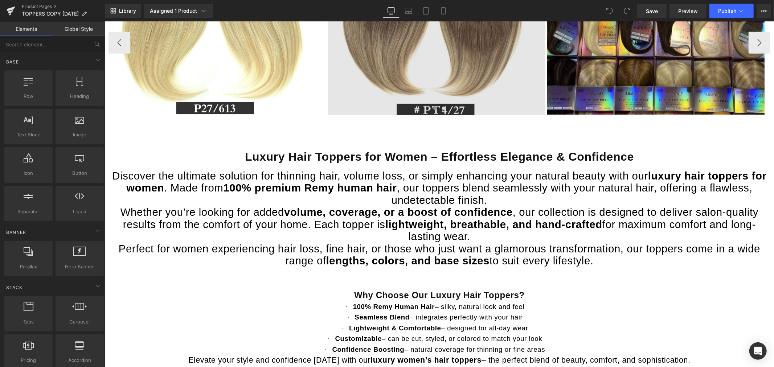
scroll to position [887, 0]
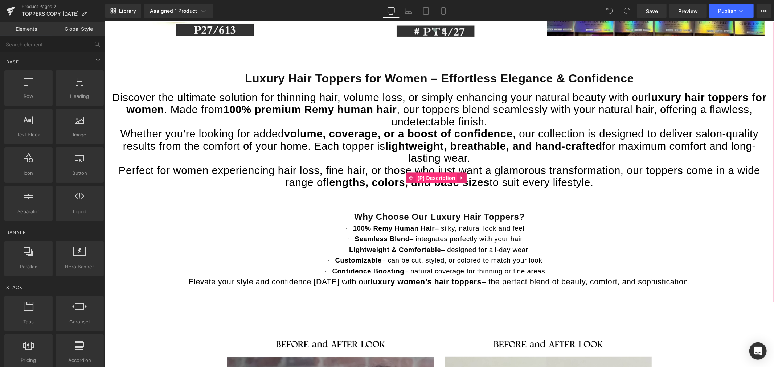
click at [435, 182] on span "(P) Description" at bounding box center [436, 177] width 41 height 11
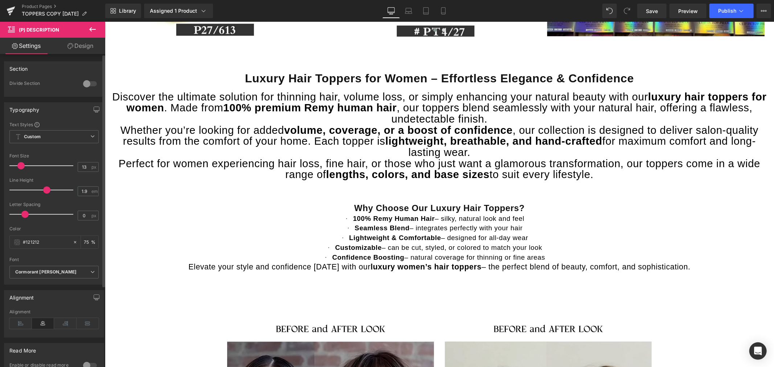
type input "14"
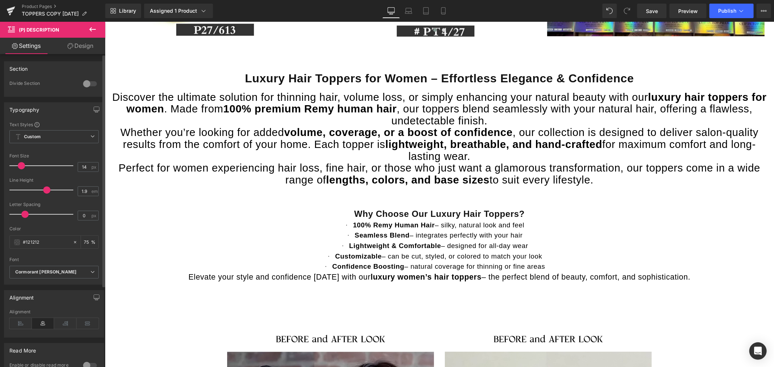
click at [23, 164] on span at bounding box center [21, 165] width 7 height 7
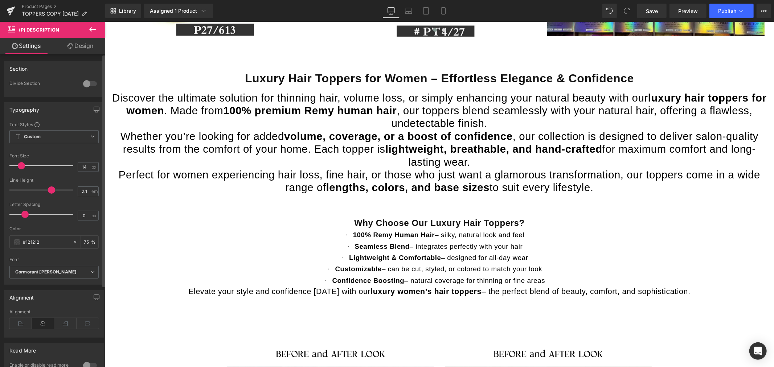
type input "2"
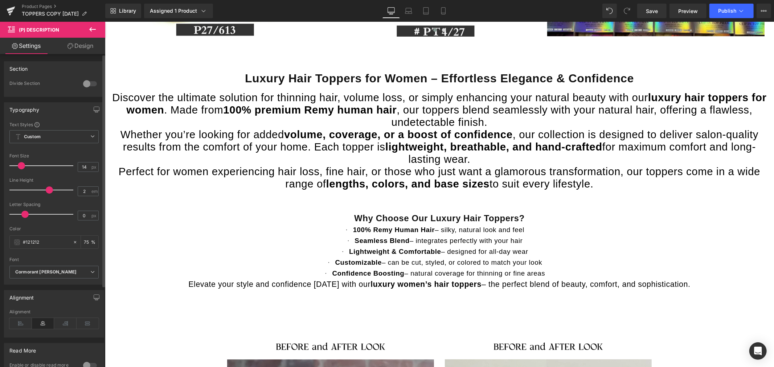
click at [46, 186] on div at bounding box center [43, 190] width 60 height 15
drag, startPoint x: 26, startPoint y: 213, endPoint x: -12, endPoint y: 212, distance: 38.5
click at [0, 212] on html "(P) Description You are previewing how the will restyle your page. You can not …" at bounding box center [387, 183] width 774 height 367
type input "0"
drag, startPoint x: 12, startPoint y: 214, endPoint x: 24, endPoint y: 216, distance: 12.0
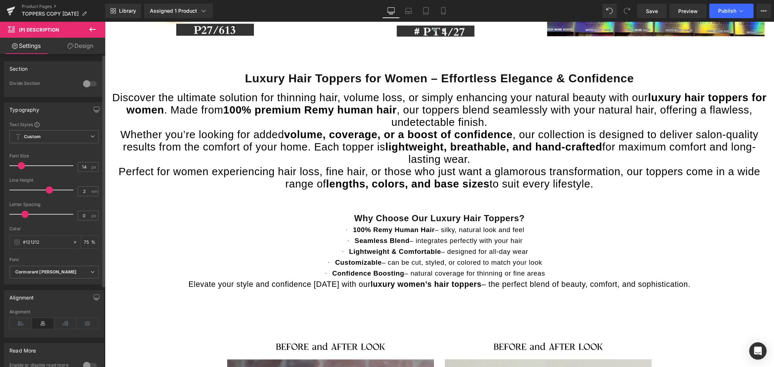
click at [24, 216] on span at bounding box center [24, 214] width 7 height 7
click at [50, 132] on span "Custom Setup Global Style" at bounding box center [53, 136] width 89 height 13
click at [52, 165] on div "Setup Global Style" at bounding box center [52, 166] width 86 height 17
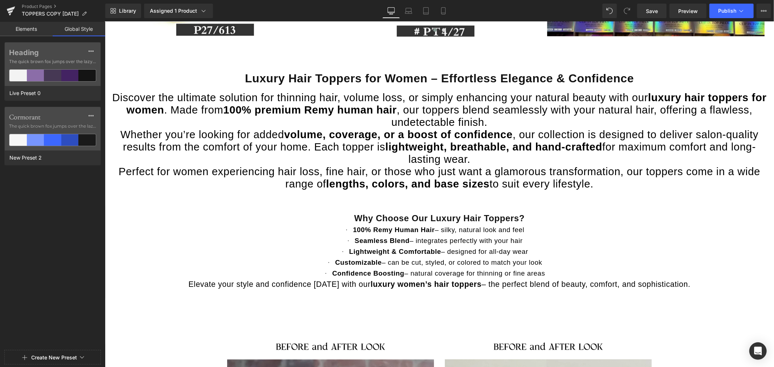
click at [72, 30] on link "Global Style" at bounding box center [79, 29] width 53 height 15
click at [441, 179] on span "(P) Description" at bounding box center [436, 179] width 41 height 11
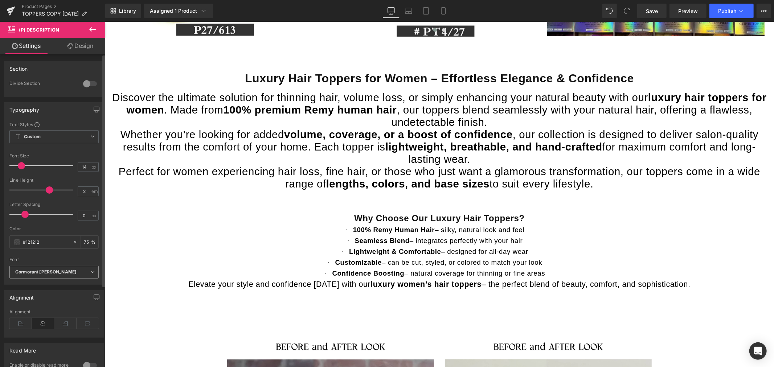
click at [67, 270] on b "Cormorant Garamond" at bounding box center [52, 272] width 75 height 6
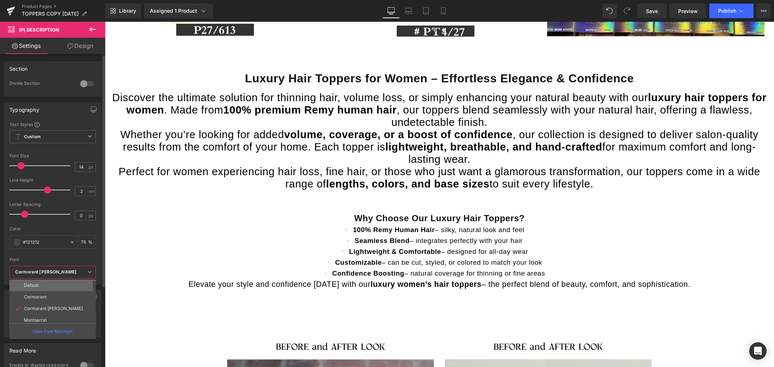
click at [47, 283] on li "Default" at bounding box center [54, 286] width 90 height 12
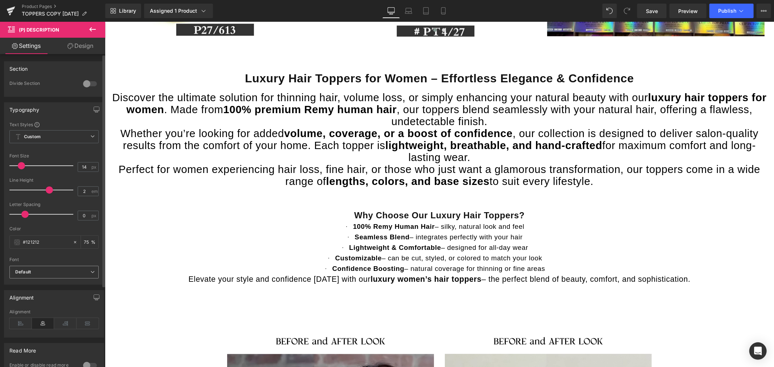
click at [64, 271] on b "Default" at bounding box center [52, 272] width 75 height 6
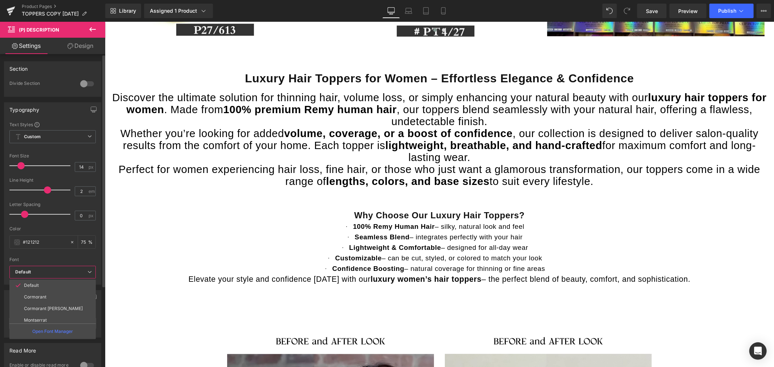
click at [57, 259] on div "Font" at bounding box center [52, 259] width 86 height 5
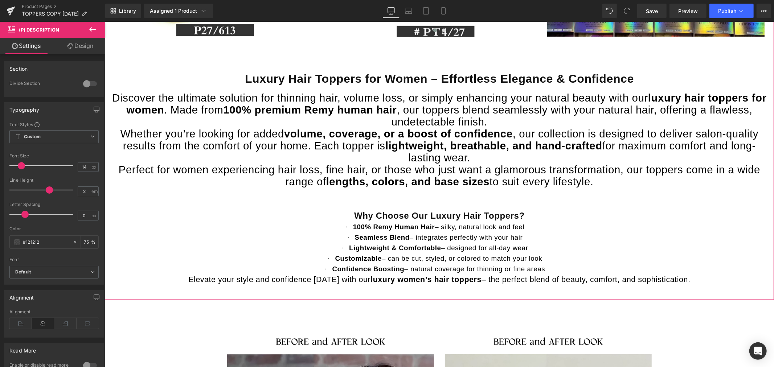
scroll to position [887, 0]
click at [369, 148] on span "Whether you’re looking for added volume, coverage, or a boost of confidence , o…" at bounding box center [439, 145] width 638 height 36
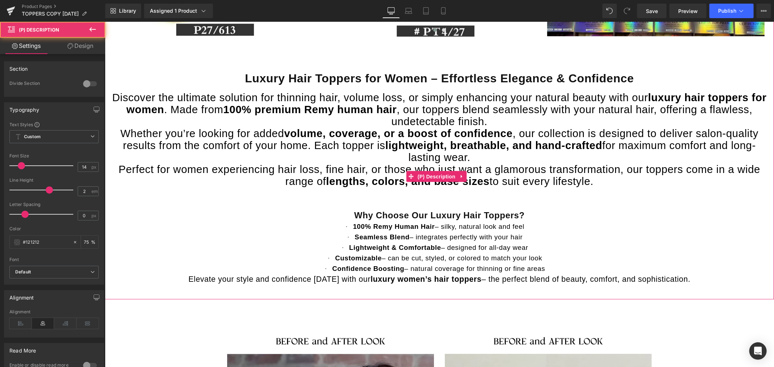
click at [369, 148] on span "Whether you’re looking for added volume, coverage, or a boost of confidence , o…" at bounding box center [439, 145] width 638 height 36
click at [444, 175] on span "(P) Description" at bounding box center [436, 176] width 41 height 11
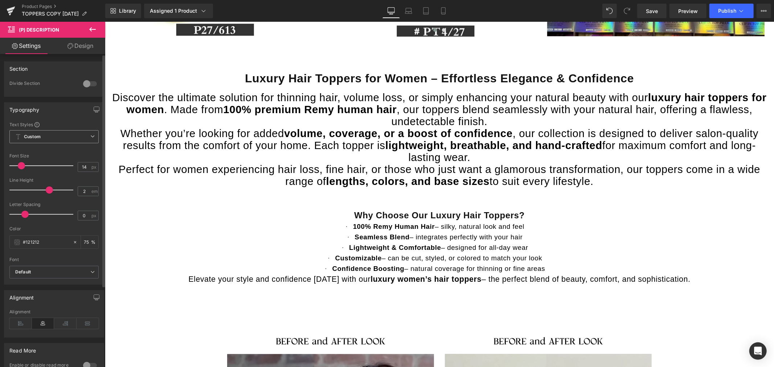
click at [39, 140] on b "Custom" at bounding box center [32, 137] width 17 height 6
click at [54, 168] on div "Setup Global Style" at bounding box center [52, 166] width 86 height 17
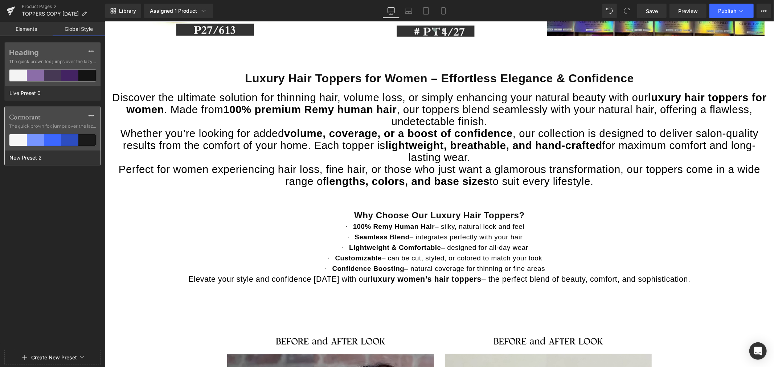
click at [48, 118] on label "Cormorant" at bounding box center [52, 117] width 87 height 9
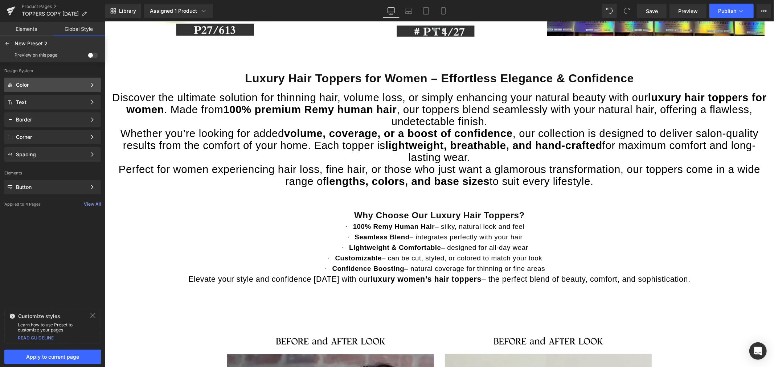
click at [53, 84] on div "Color" at bounding box center [51, 85] width 70 height 6
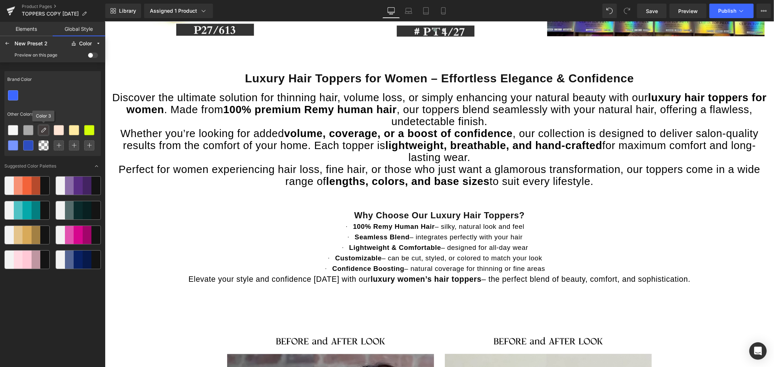
click at [45, 127] on icon at bounding box center [44, 130] width 6 height 6
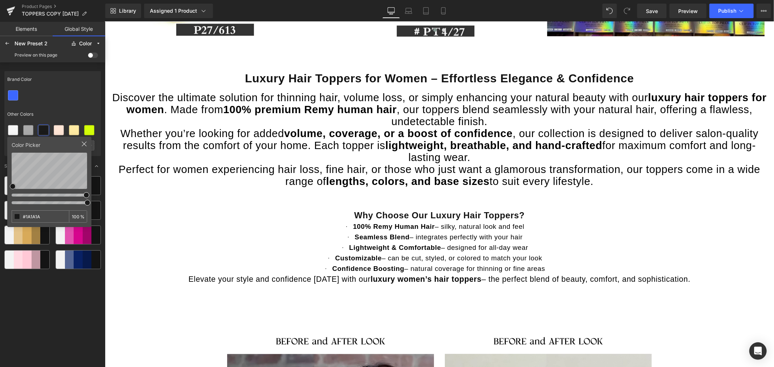
click at [75, 301] on div "Brand Color Other Colors Color Picker #1A1A1A 100 % Suggested Color Palettes" at bounding box center [52, 217] width 97 height 298
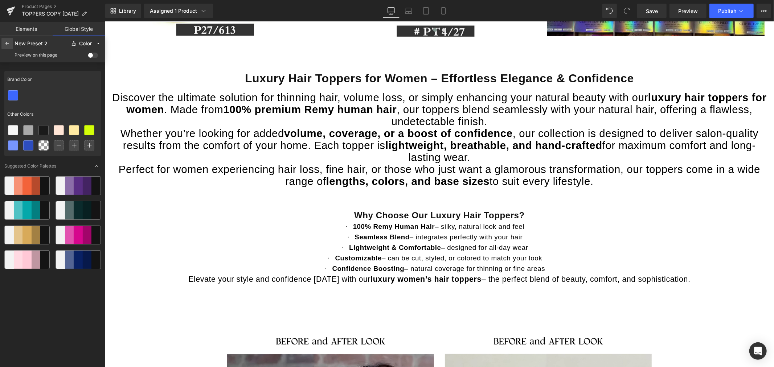
click at [7, 43] on icon at bounding box center [7, 44] width 6 height 6
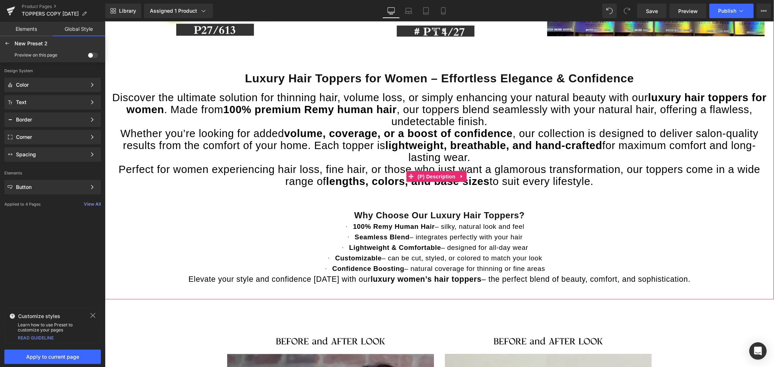
click at [248, 151] on p "Whether you’re looking for added volume, coverage, or a boost of confidence , o…" at bounding box center [439, 146] width 662 height 36
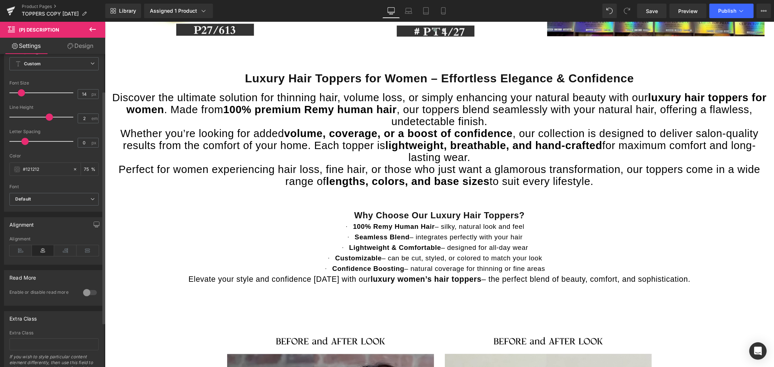
scroll to position [81, 0]
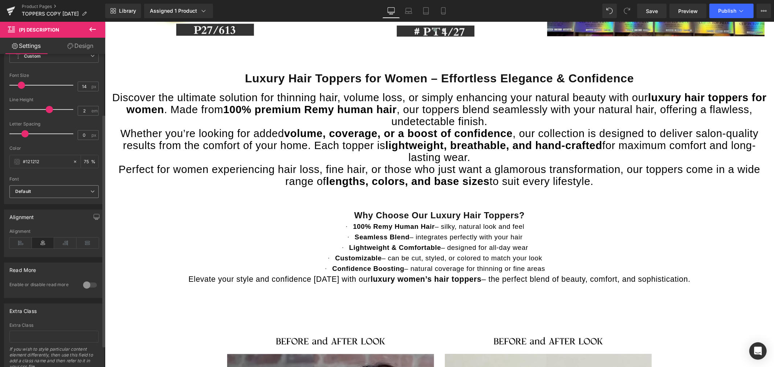
click at [50, 189] on b "Default" at bounding box center [52, 192] width 75 height 6
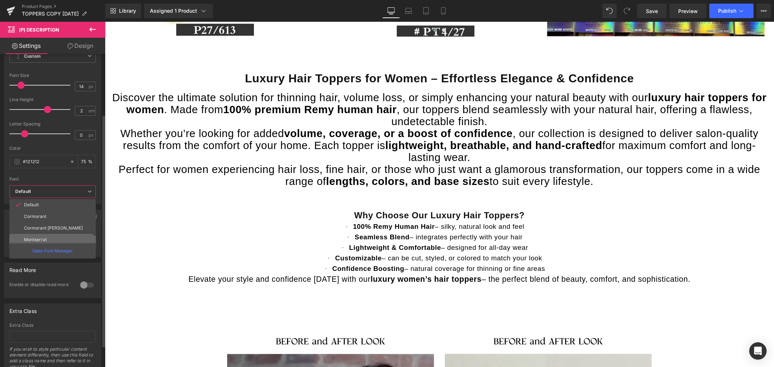
click at [60, 238] on li "Montserrat" at bounding box center [54, 240] width 90 height 12
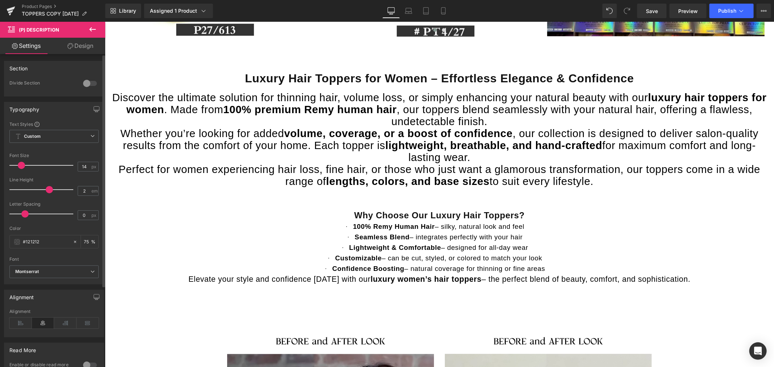
scroll to position [0, 0]
click at [57, 137] on span "Custom Setup Global Style" at bounding box center [53, 136] width 89 height 13
click at [57, 169] on div "Setup Global Style" at bounding box center [52, 166] width 86 height 17
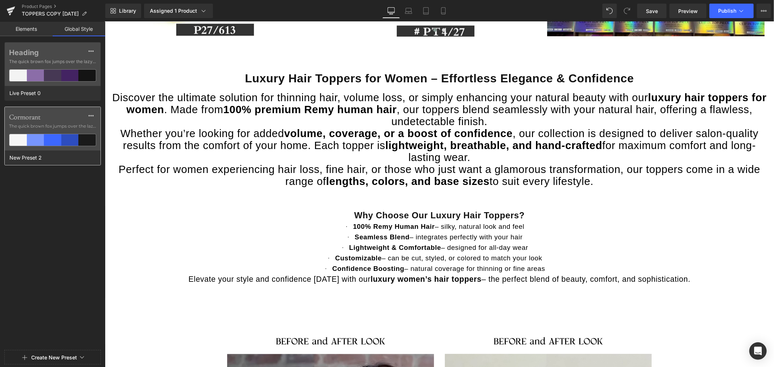
click at [57, 117] on label "Cormorant" at bounding box center [52, 117] width 87 height 9
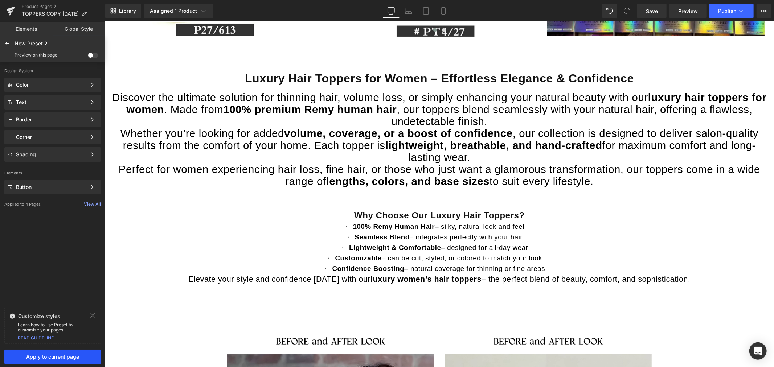
click at [77, 360] on span "Apply to current page" at bounding box center [53, 357] width 88 height 6
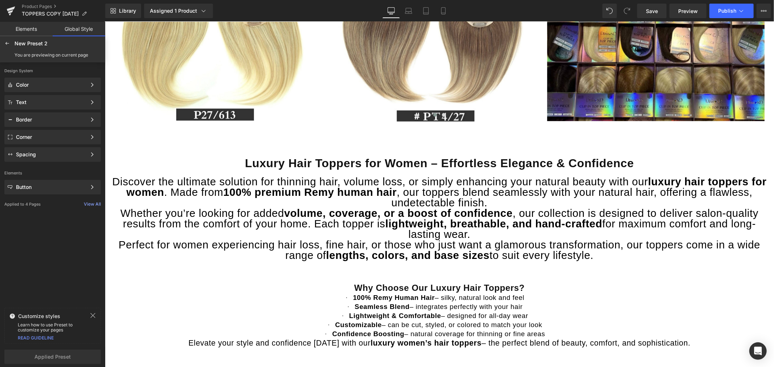
scroll to position [766, 0]
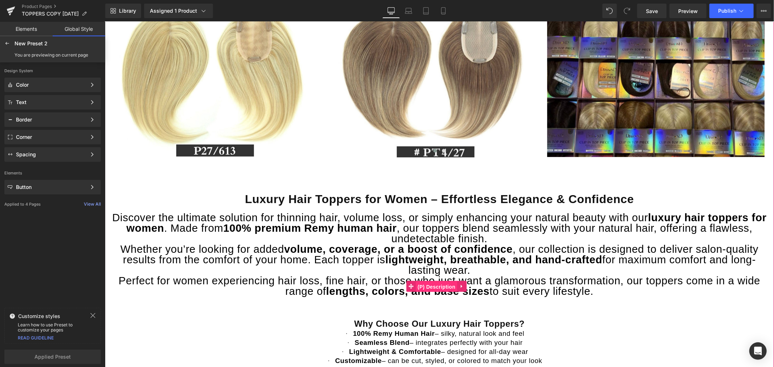
click at [436, 284] on span "(P) Description" at bounding box center [436, 286] width 41 height 11
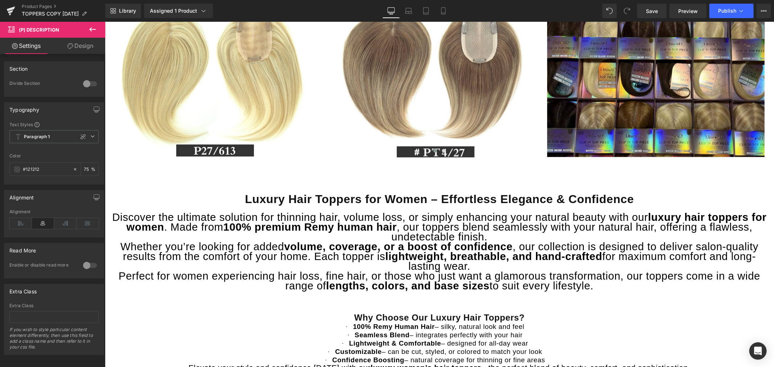
click at [81, 47] on link "Design" at bounding box center [80, 46] width 53 height 16
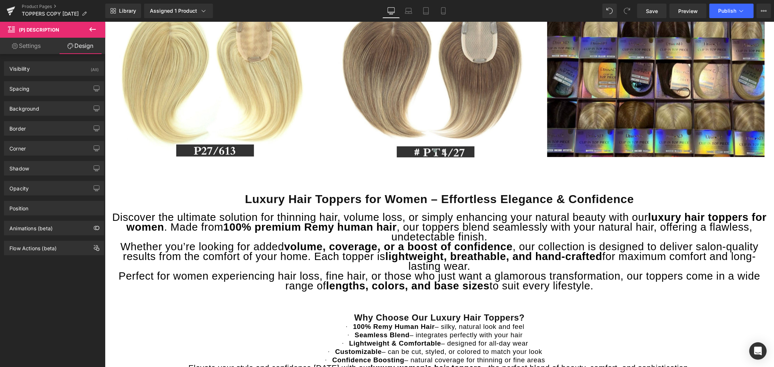
click at [23, 39] on link "Settings" at bounding box center [26, 46] width 53 height 16
type input "75"
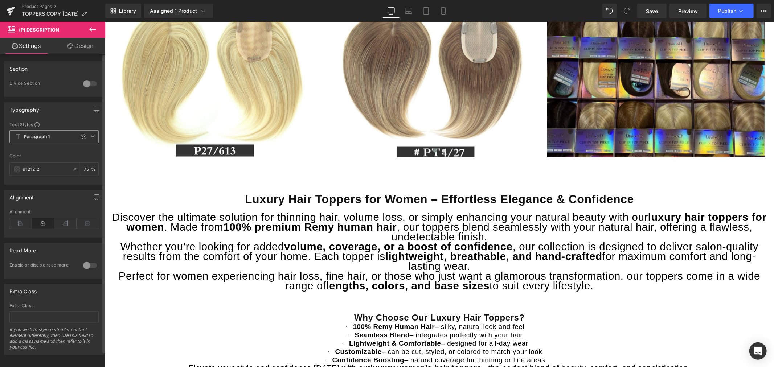
click at [54, 138] on span "Paragraph 1" at bounding box center [53, 136] width 89 height 13
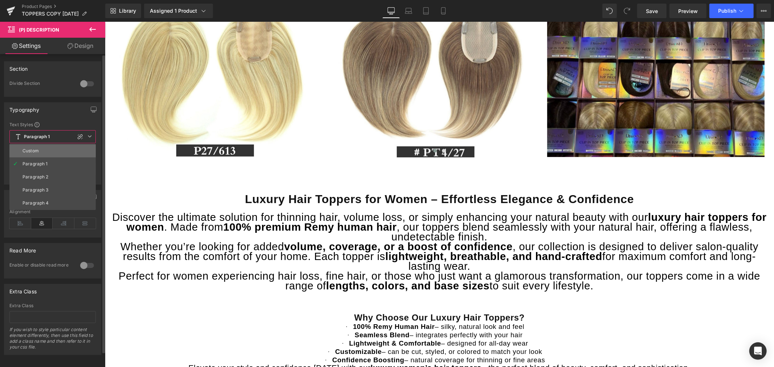
click at [49, 148] on li "Custom" at bounding box center [52, 150] width 86 height 13
type input "0"
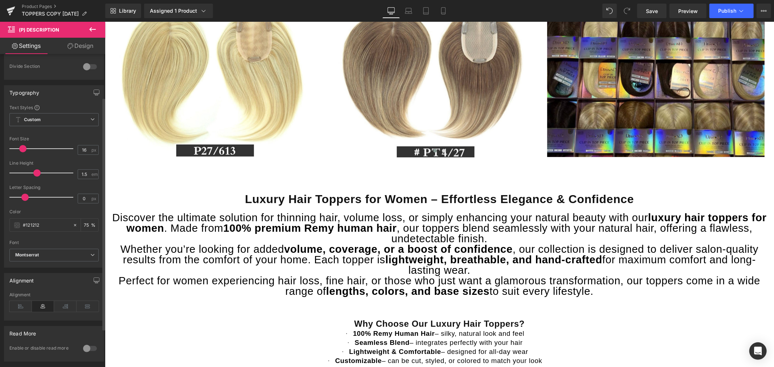
scroll to position [0, 0]
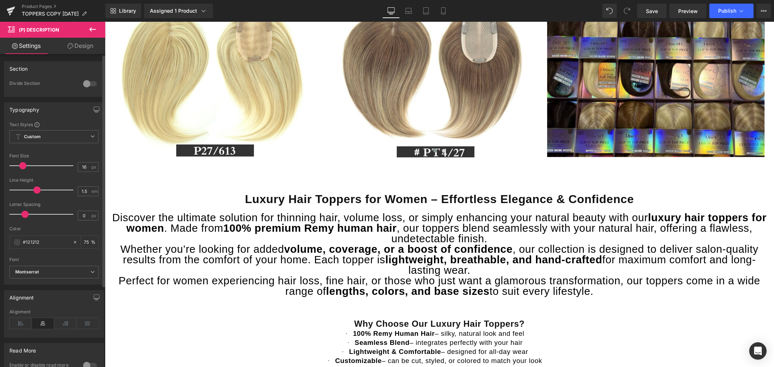
click at [85, 84] on div at bounding box center [89, 84] width 17 height 12
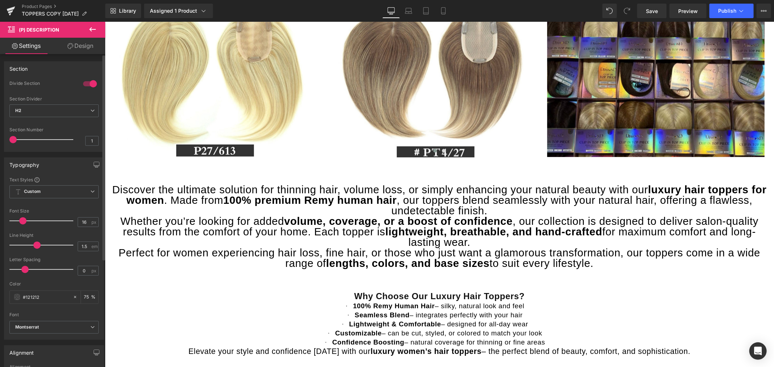
click at [85, 84] on div at bounding box center [89, 84] width 17 height 12
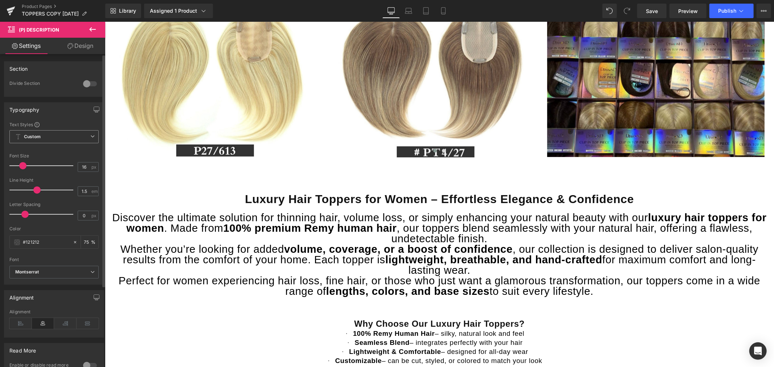
click at [57, 136] on span "Custom" at bounding box center [53, 136] width 89 height 13
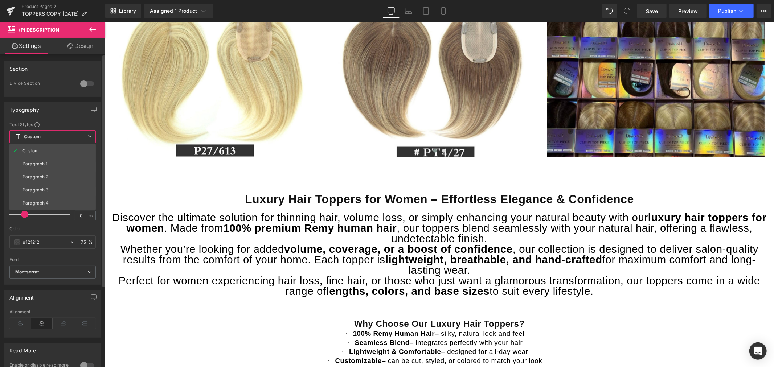
click at [58, 106] on div "Typography" at bounding box center [52, 110] width 97 height 14
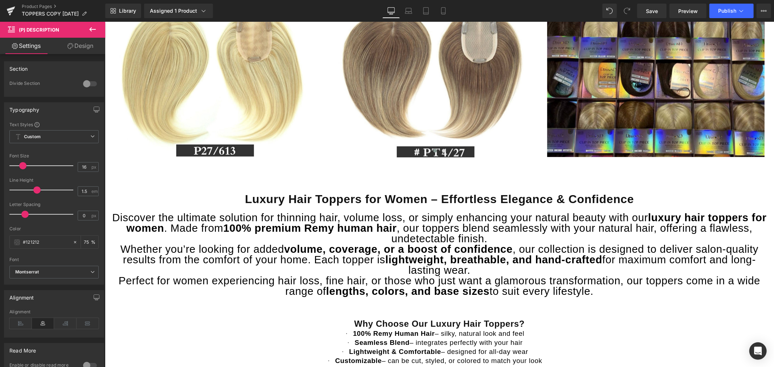
click at [75, 44] on link "Design" at bounding box center [80, 46] width 53 height 16
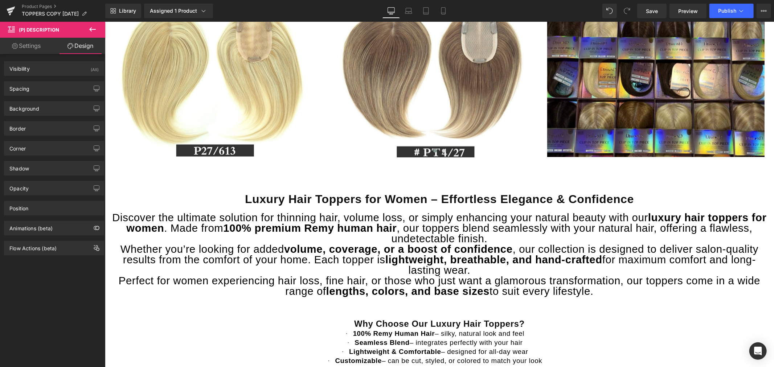
click at [93, 29] on icon at bounding box center [92, 29] width 7 height 4
